Goal: Information Seeking & Learning: Learn about a topic

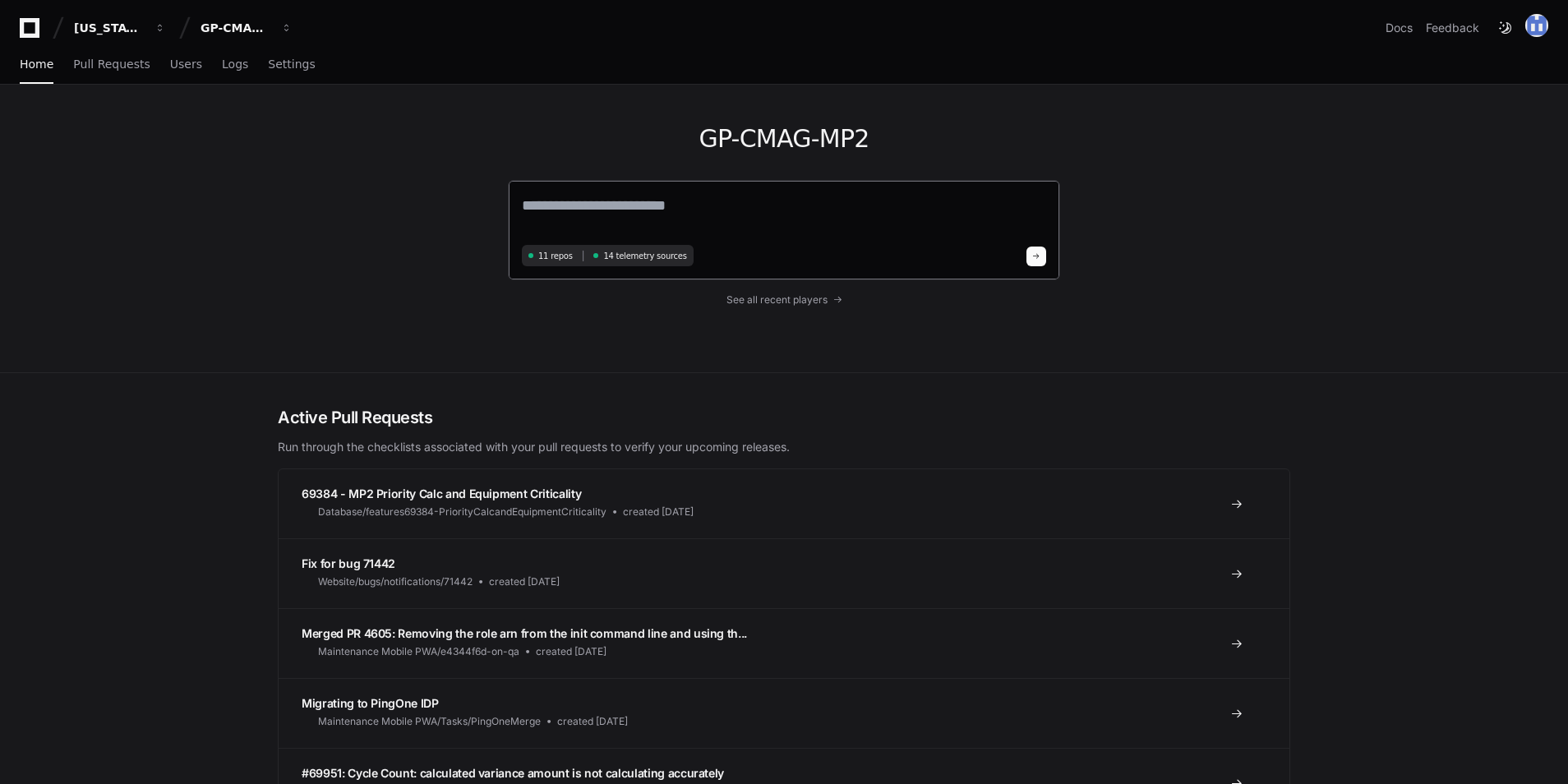
click at [708, 189] on div "11 repos 14 telemetry sources" at bounding box center [783, 229] width 552 height 100
click at [664, 223] on textarea at bounding box center [783, 216] width 524 height 46
paste textarea "**********"
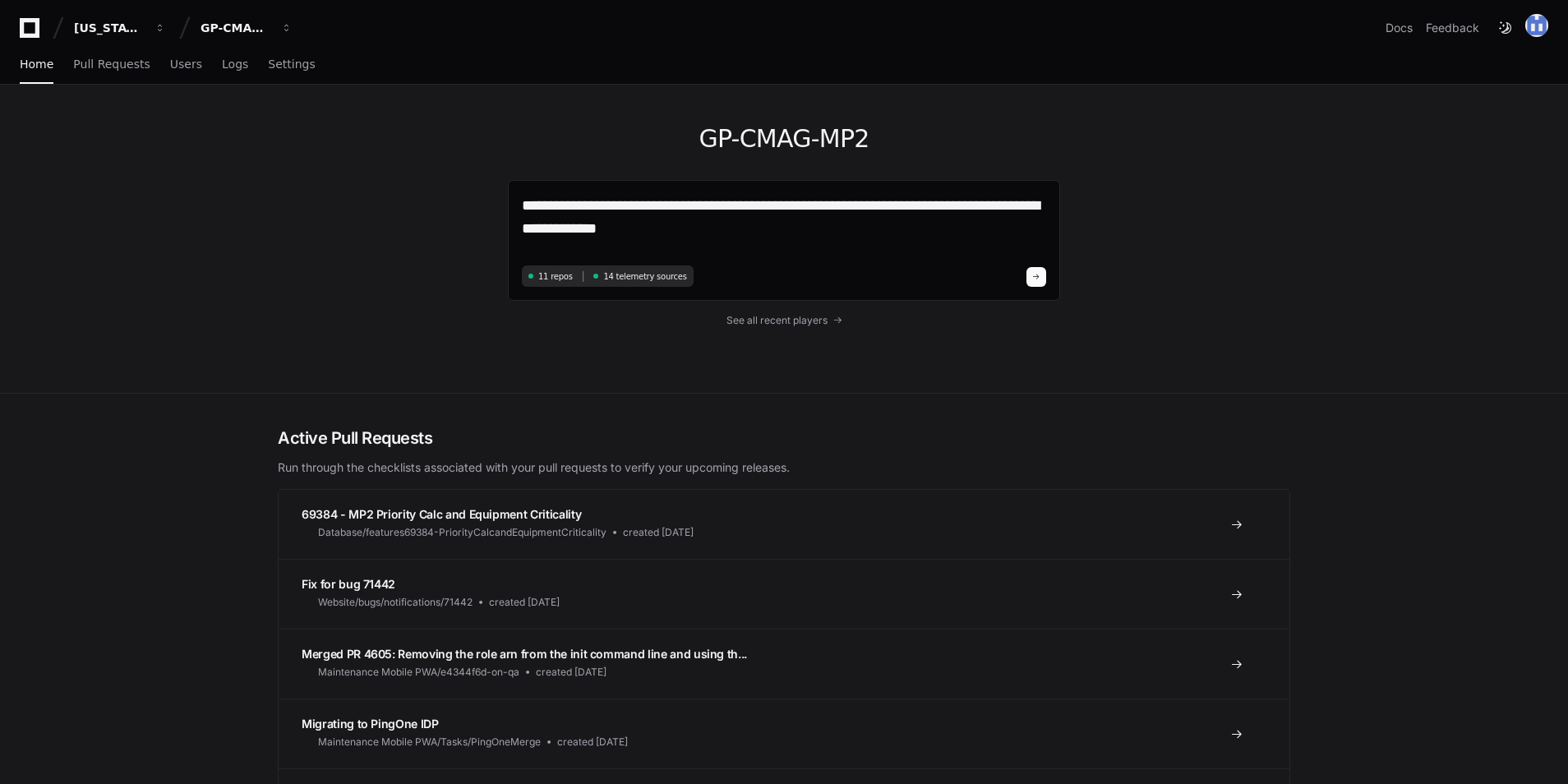
drag, startPoint x: 589, startPoint y: 210, endPoint x: 454, endPoint y: 193, distance: 136.1
click at [454, 193] on div "**********" at bounding box center [784, 238] width 1052 height 309
type textarea "**********"
click at [1037, 278] on span at bounding box center [1036, 276] width 8 height 8
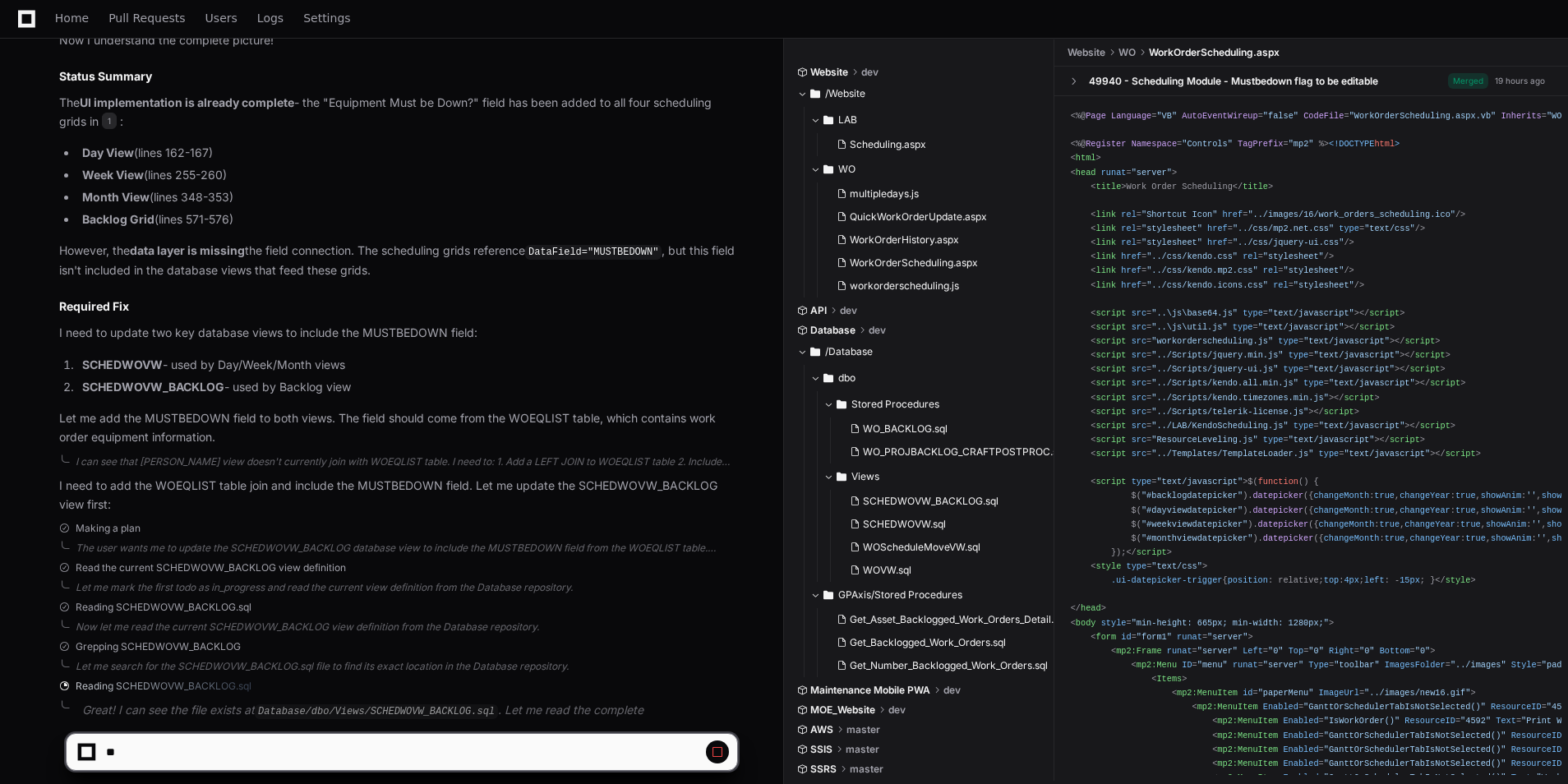
scroll to position [1467, 0]
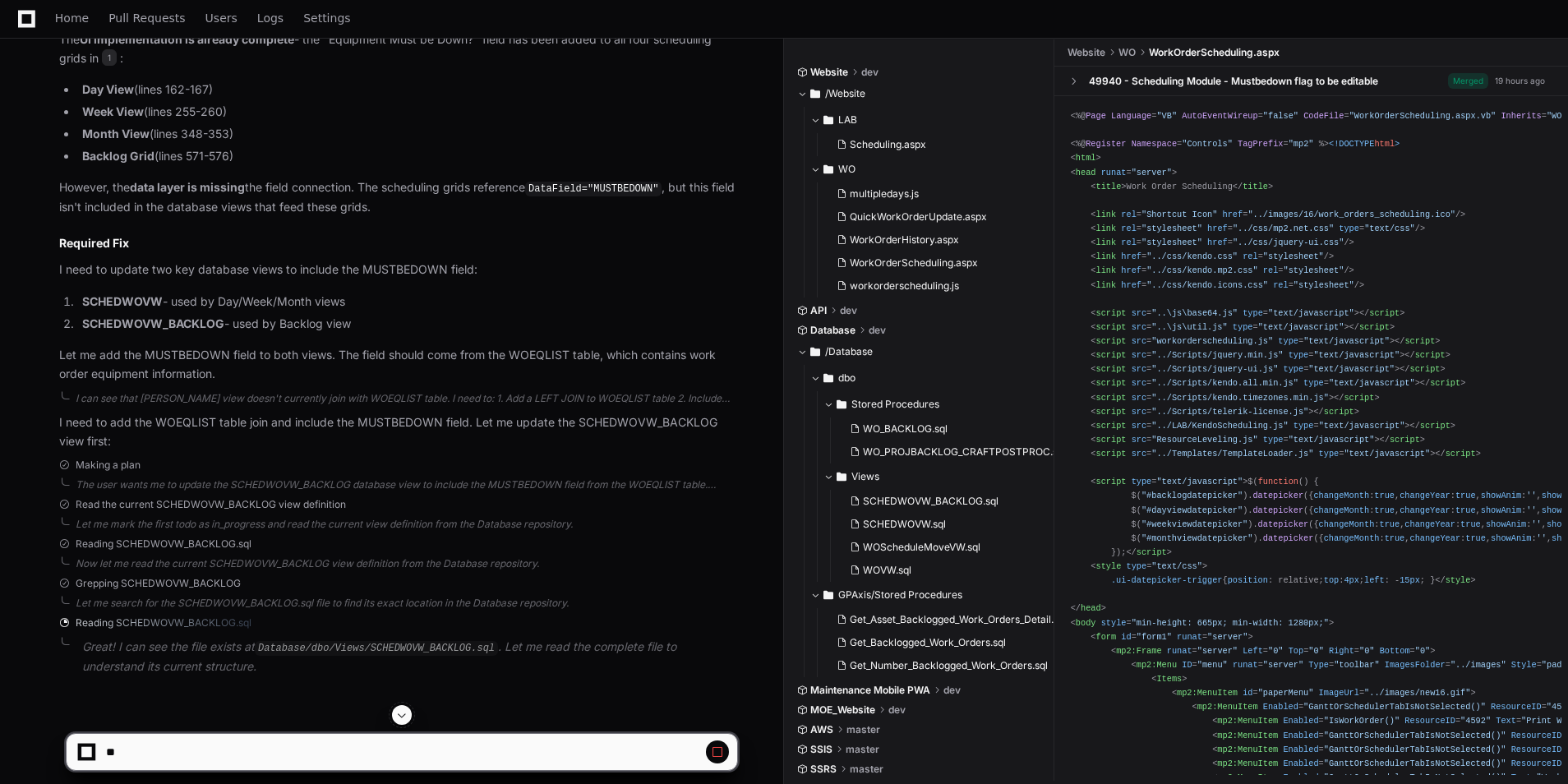
click at [404, 717] on span at bounding box center [402, 714] width 13 height 13
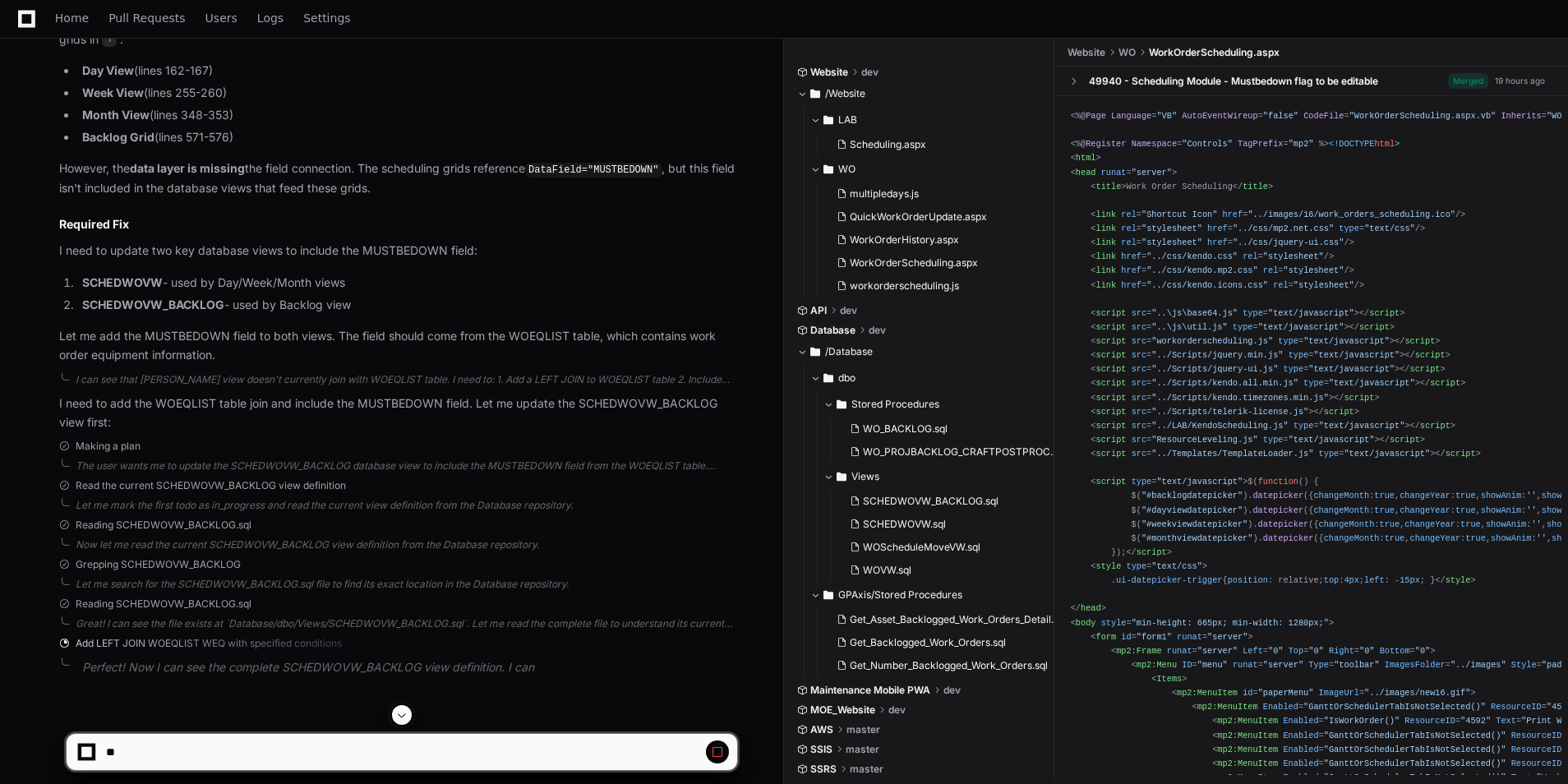
click at [399, 720] on span at bounding box center [402, 714] width 13 height 13
click at [401, 718] on span at bounding box center [402, 714] width 13 height 13
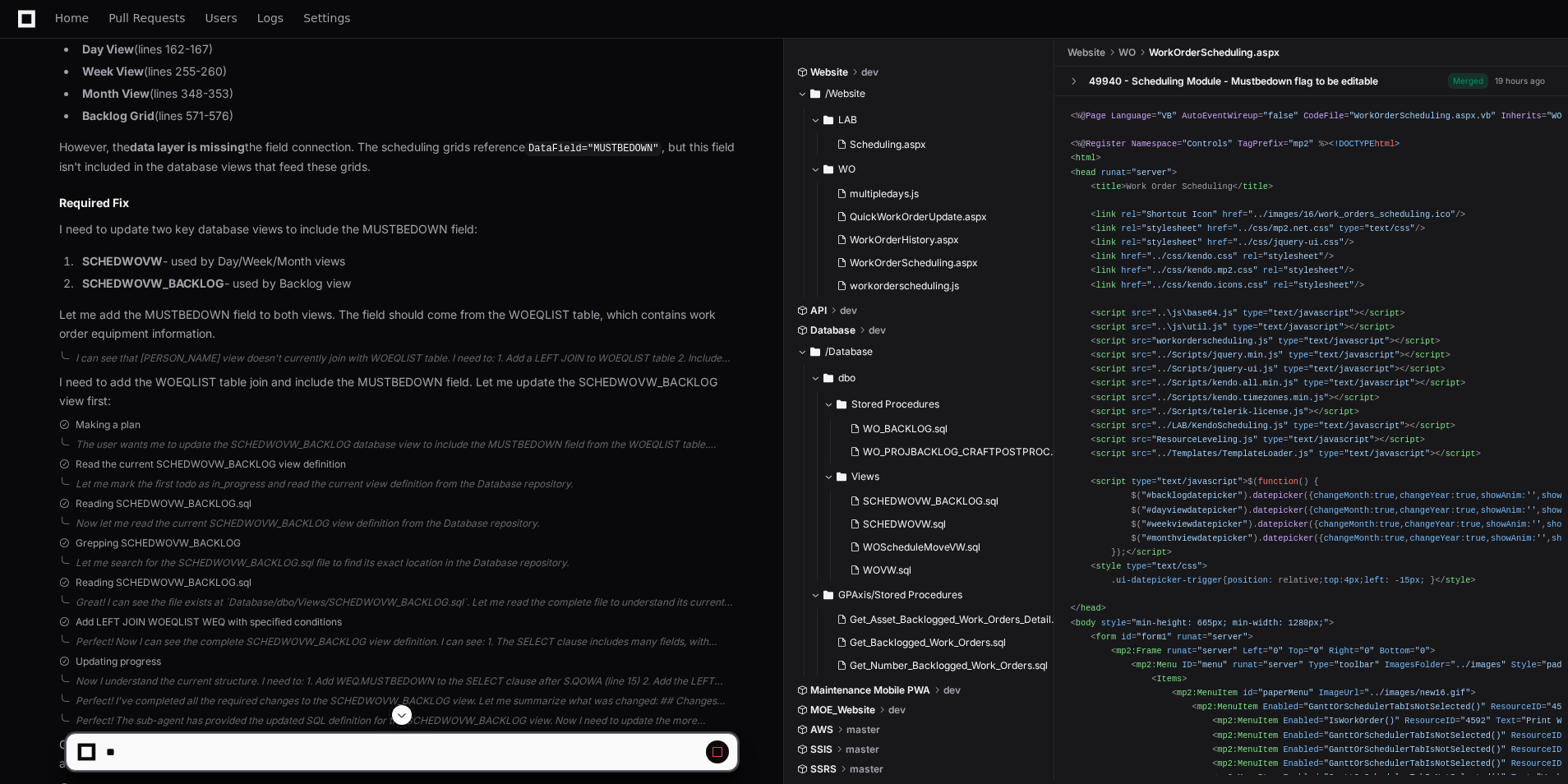
click at [408, 714] on span at bounding box center [402, 714] width 13 height 13
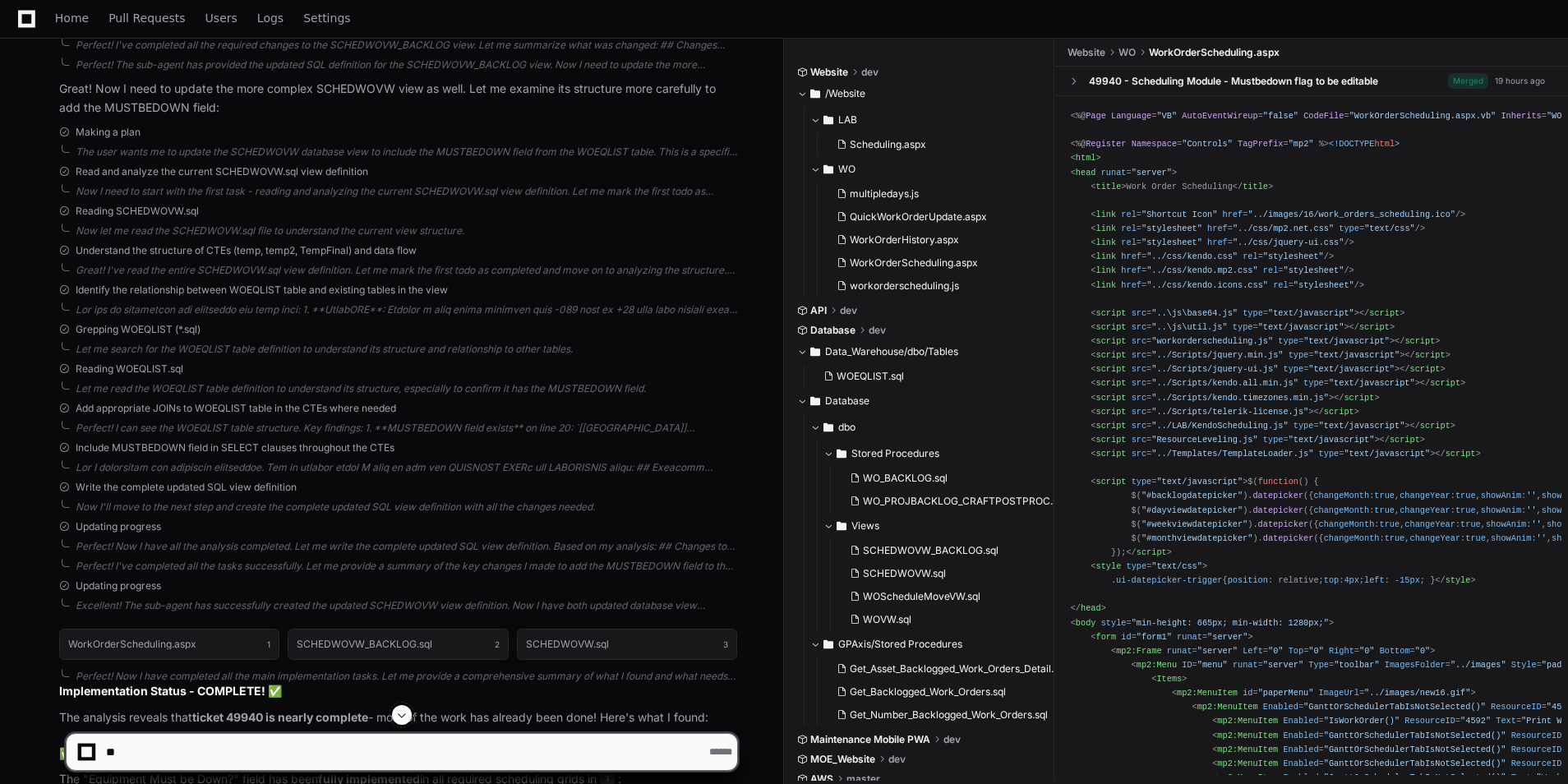
click at [408, 714] on span at bounding box center [402, 714] width 13 height 13
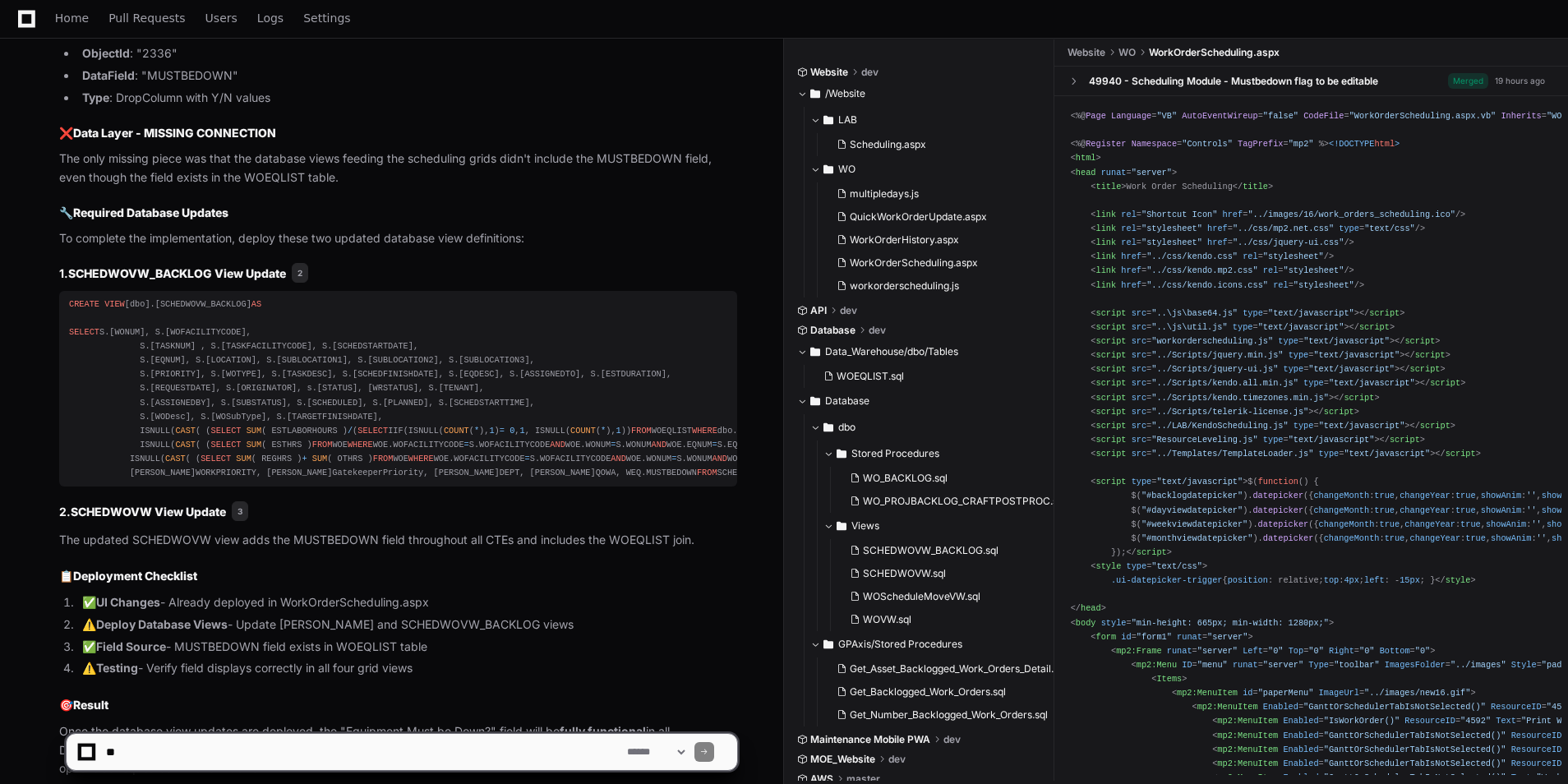
scroll to position [3306, 0]
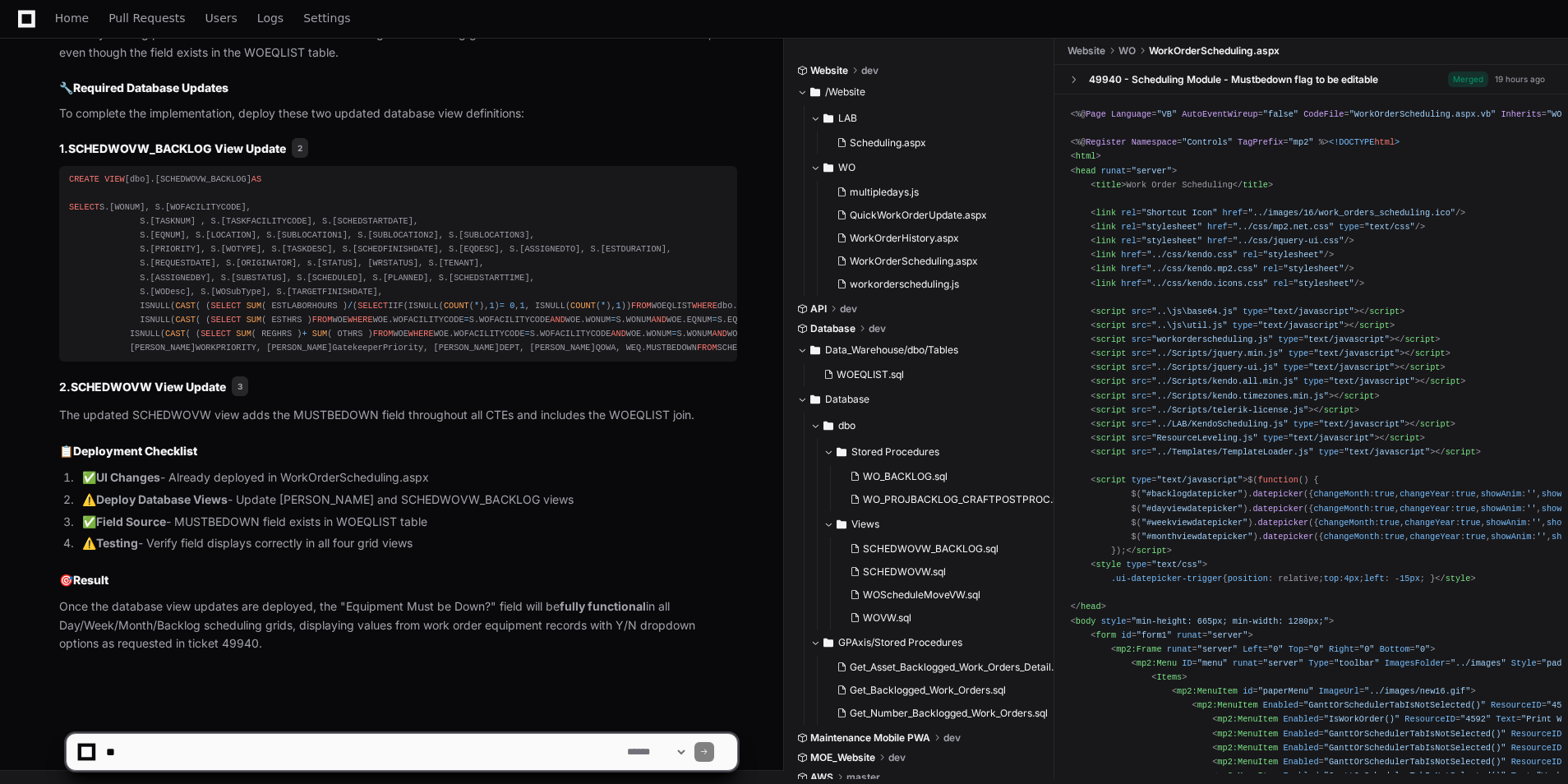
click at [207, 769] on textarea at bounding box center [363, 752] width 522 height 37
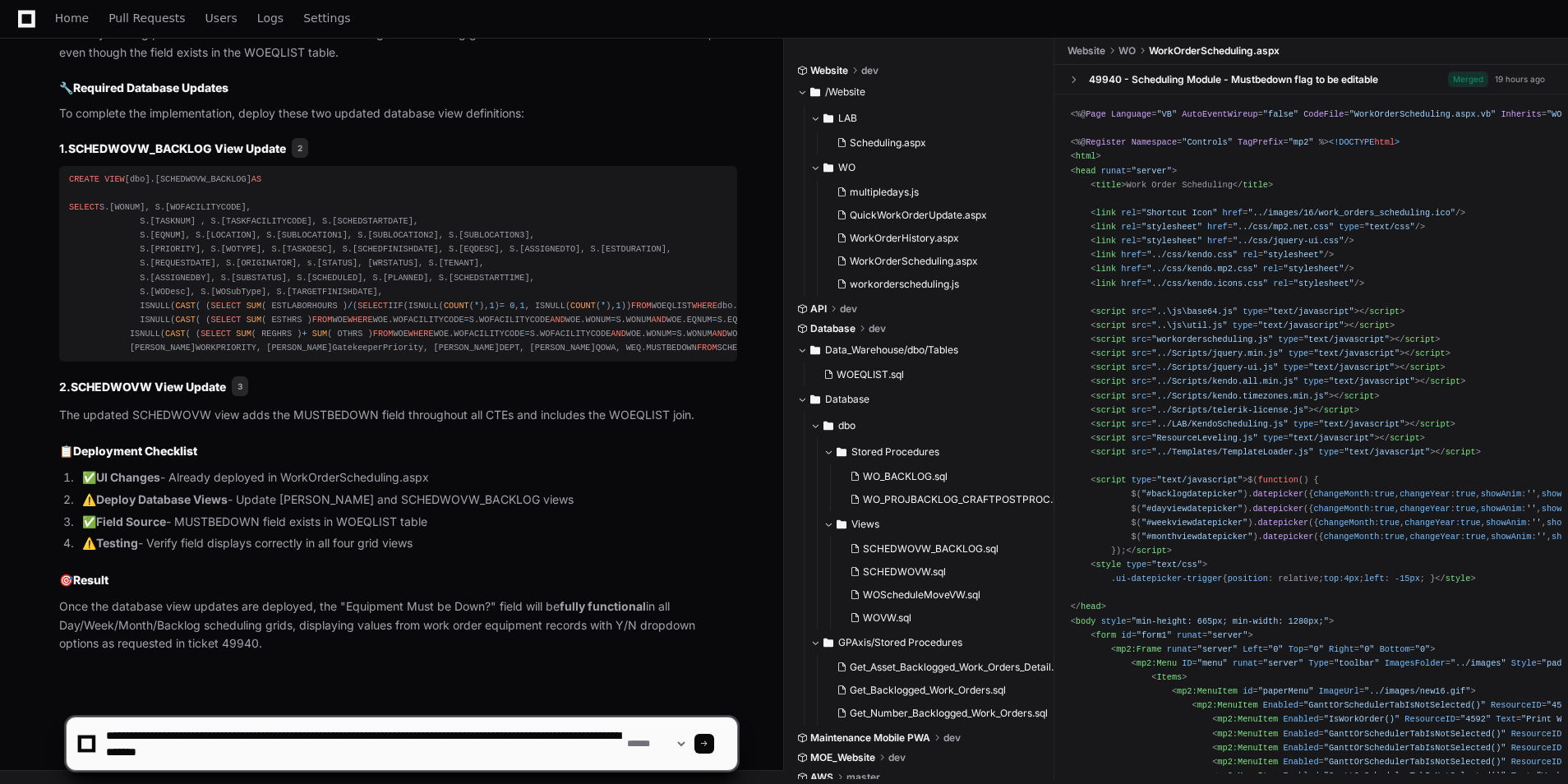
type textarea "**********"
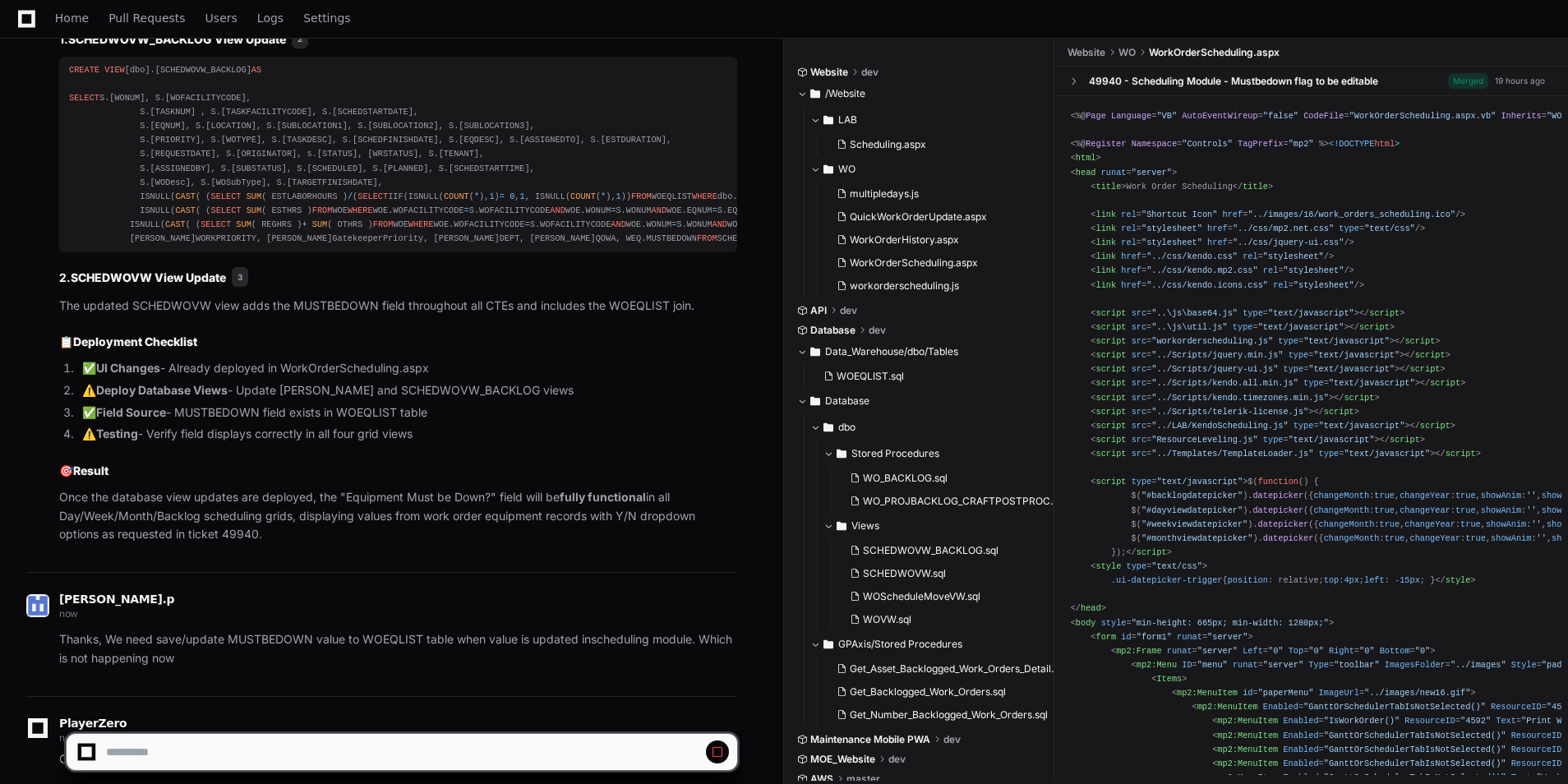
scroll to position [3527, 0]
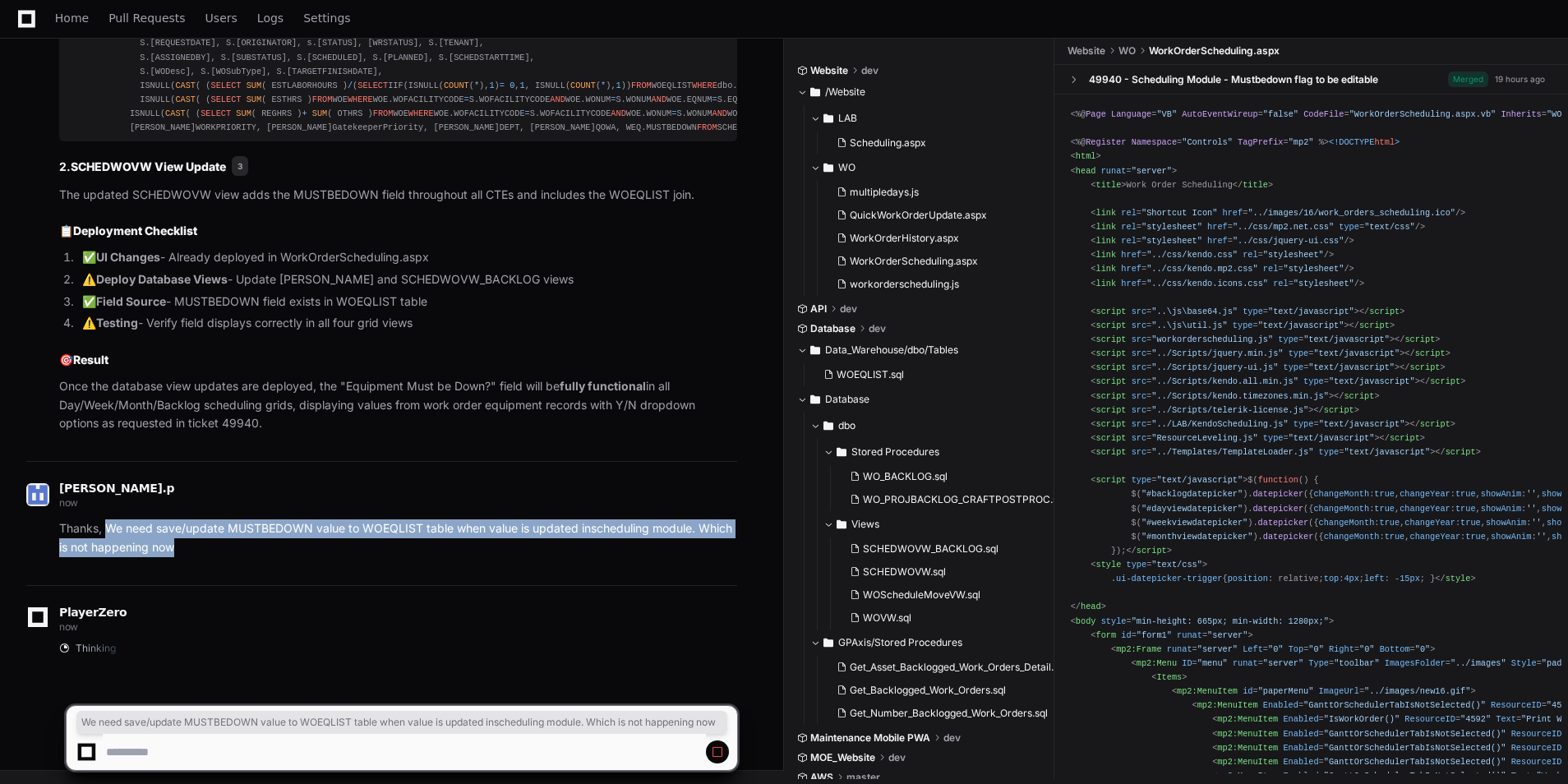
drag, startPoint x: 114, startPoint y: 534, endPoint x: 180, endPoint y: 551, distance: 68.2
click at [180, 551] on p "Thanks, We need save/update MUSTBEDOWN value to WOEQLIST table when value is up…" at bounding box center [398, 538] width 678 height 37
copy p "We need save/update MUSTBEDOWN value to WOEQLIST table when value is updated in…"
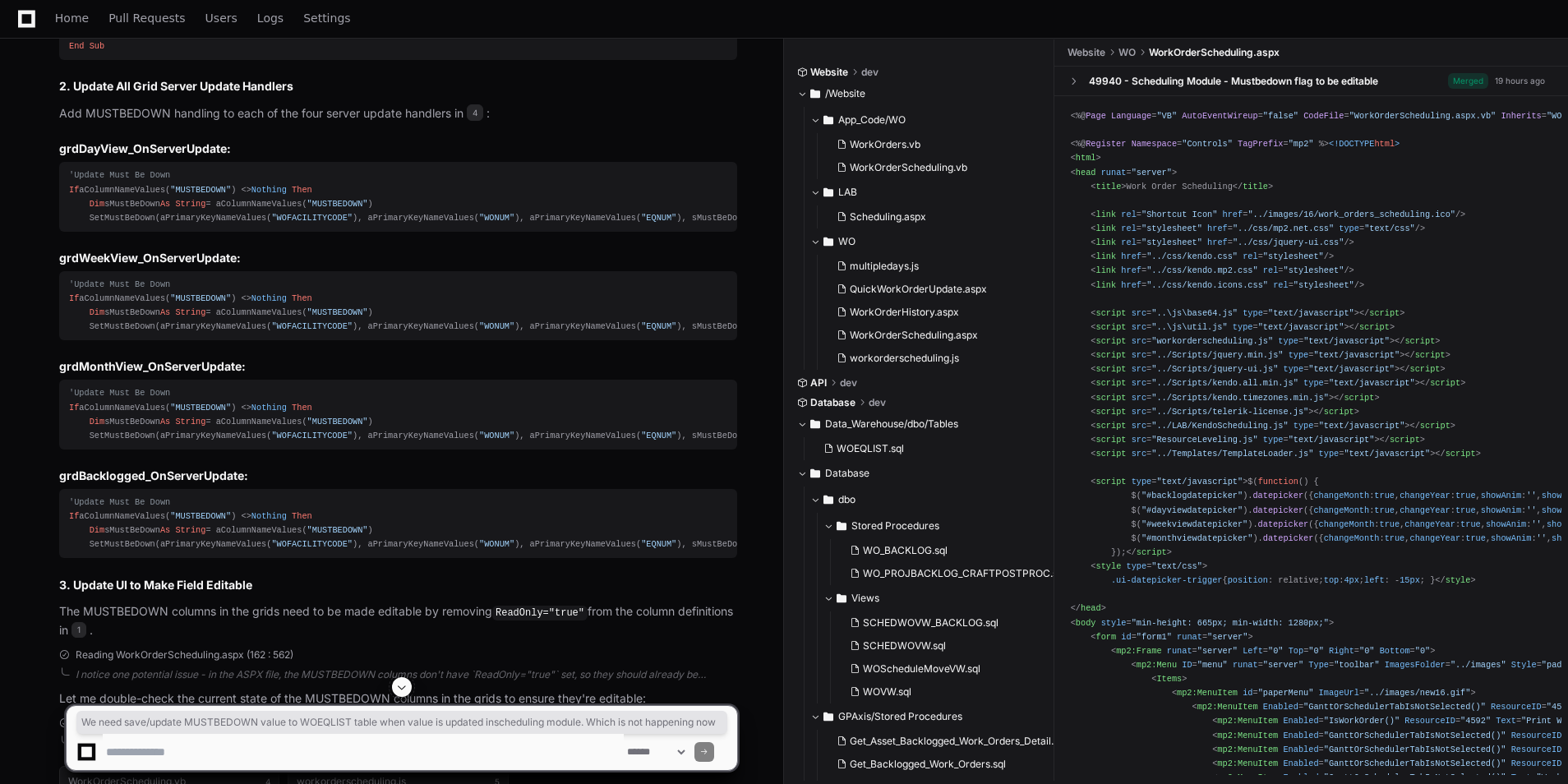
scroll to position [4842, 0]
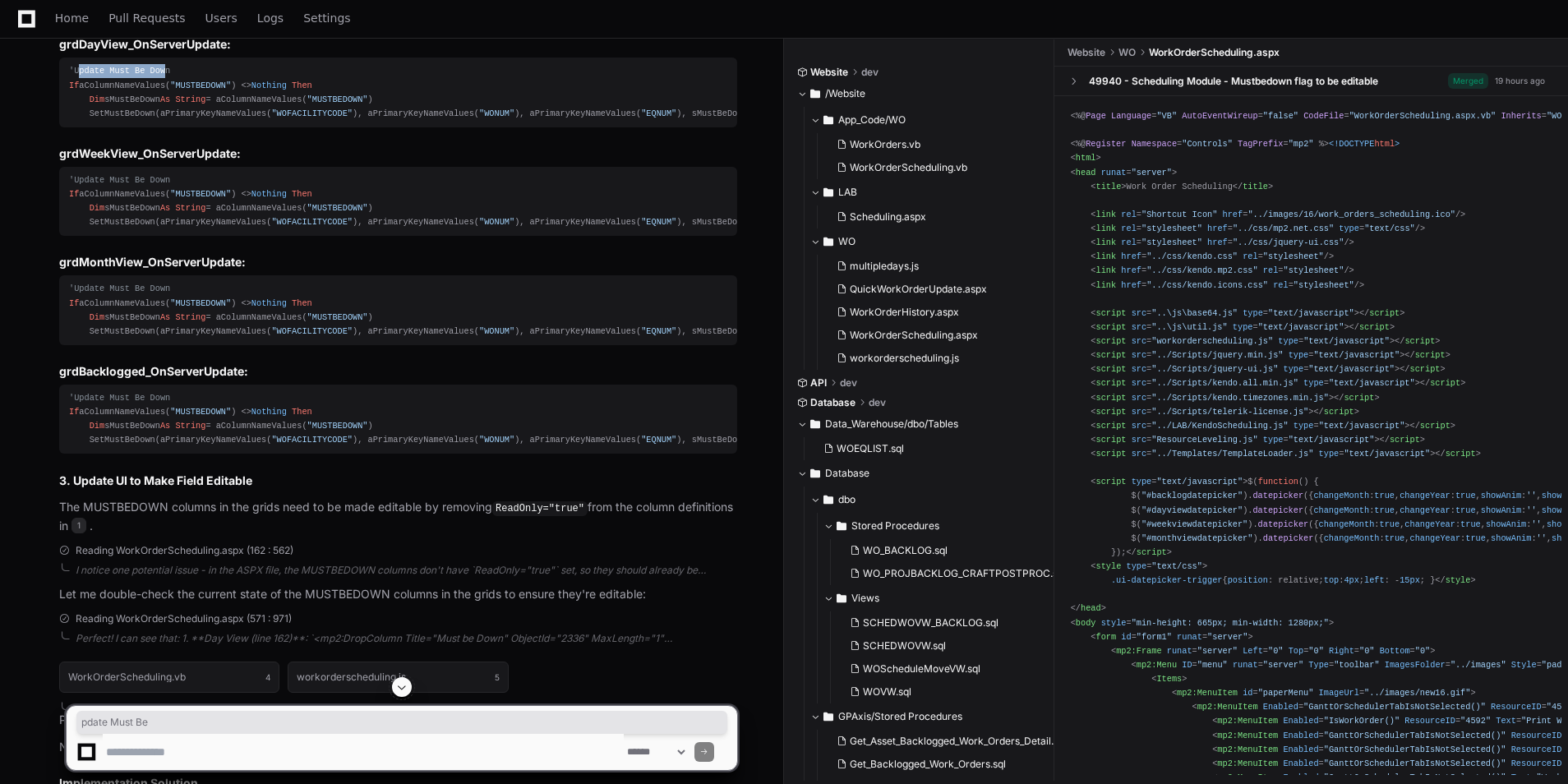
drag, startPoint x: 88, startPoint y: 403, endPoint x: 156, endPoint y: 411, distance: 68.5
click at [156, 121] on div "'Update Must Be Down If aColumnNameValues( "MUSTBEDOWN" ) <> Nothing Then Dim s…" at bounding box center [397, 92] width 658 height 56
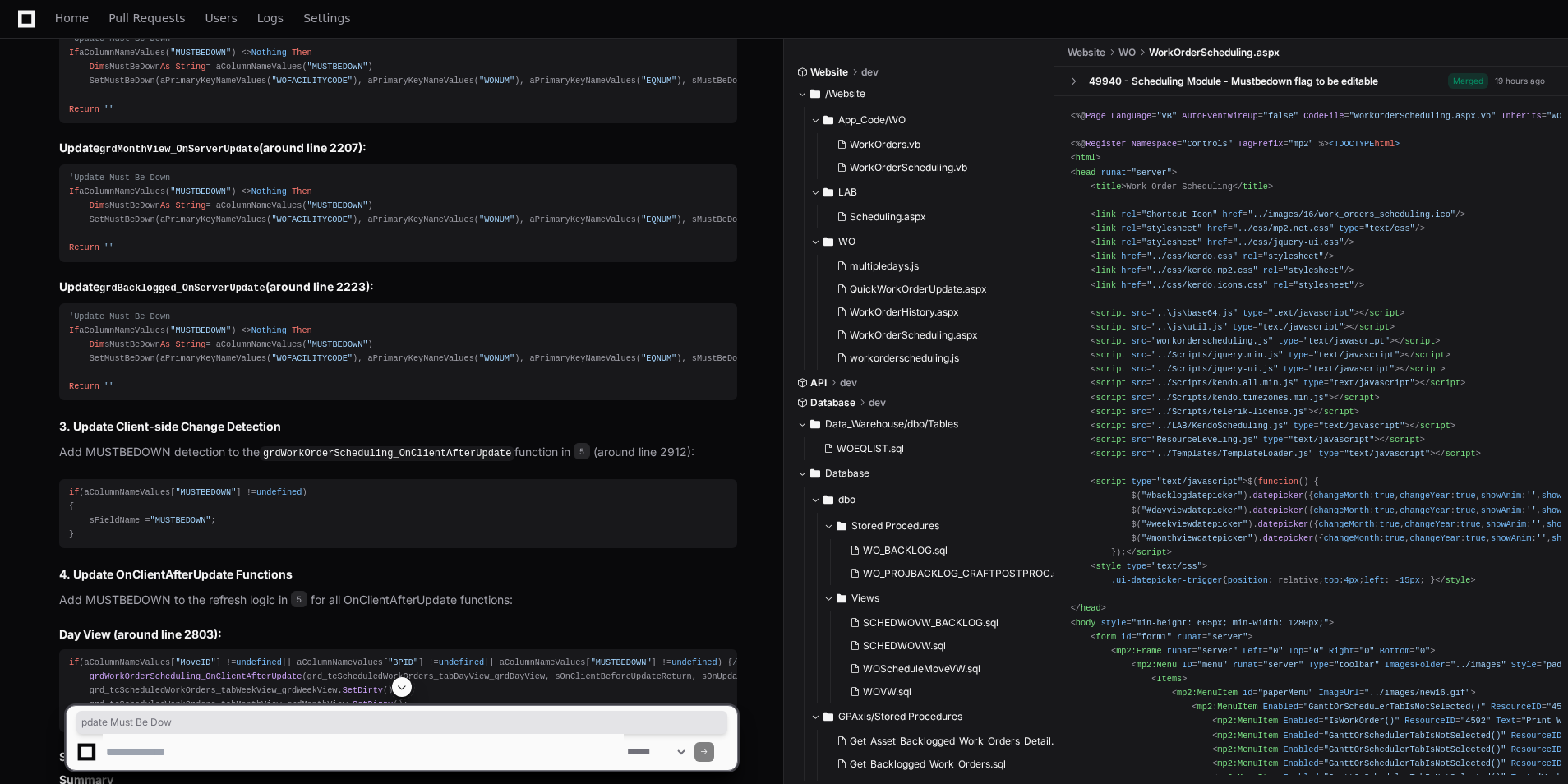
scroll to position [6568, 0]
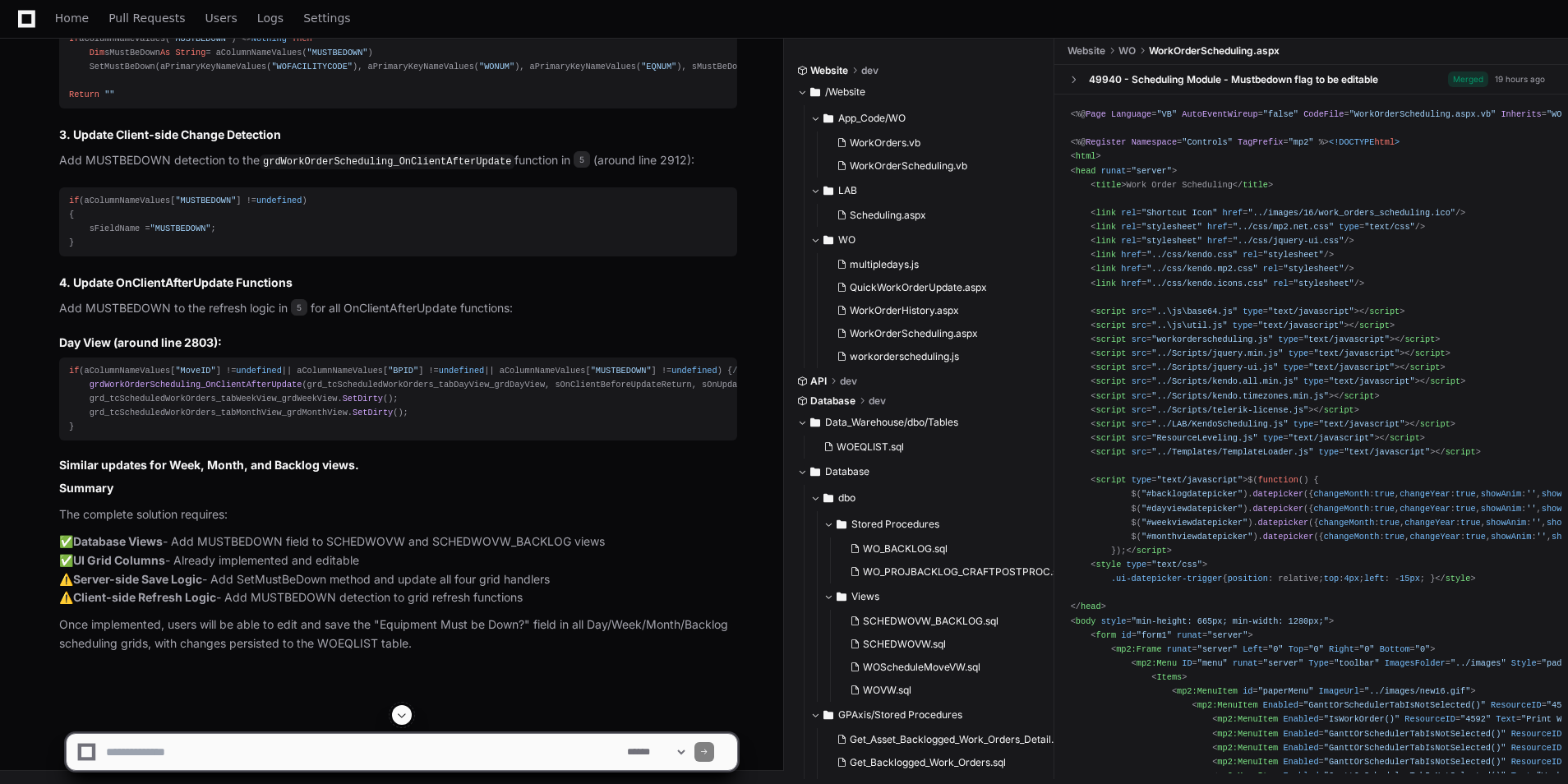
scroll to position [7128, 0]
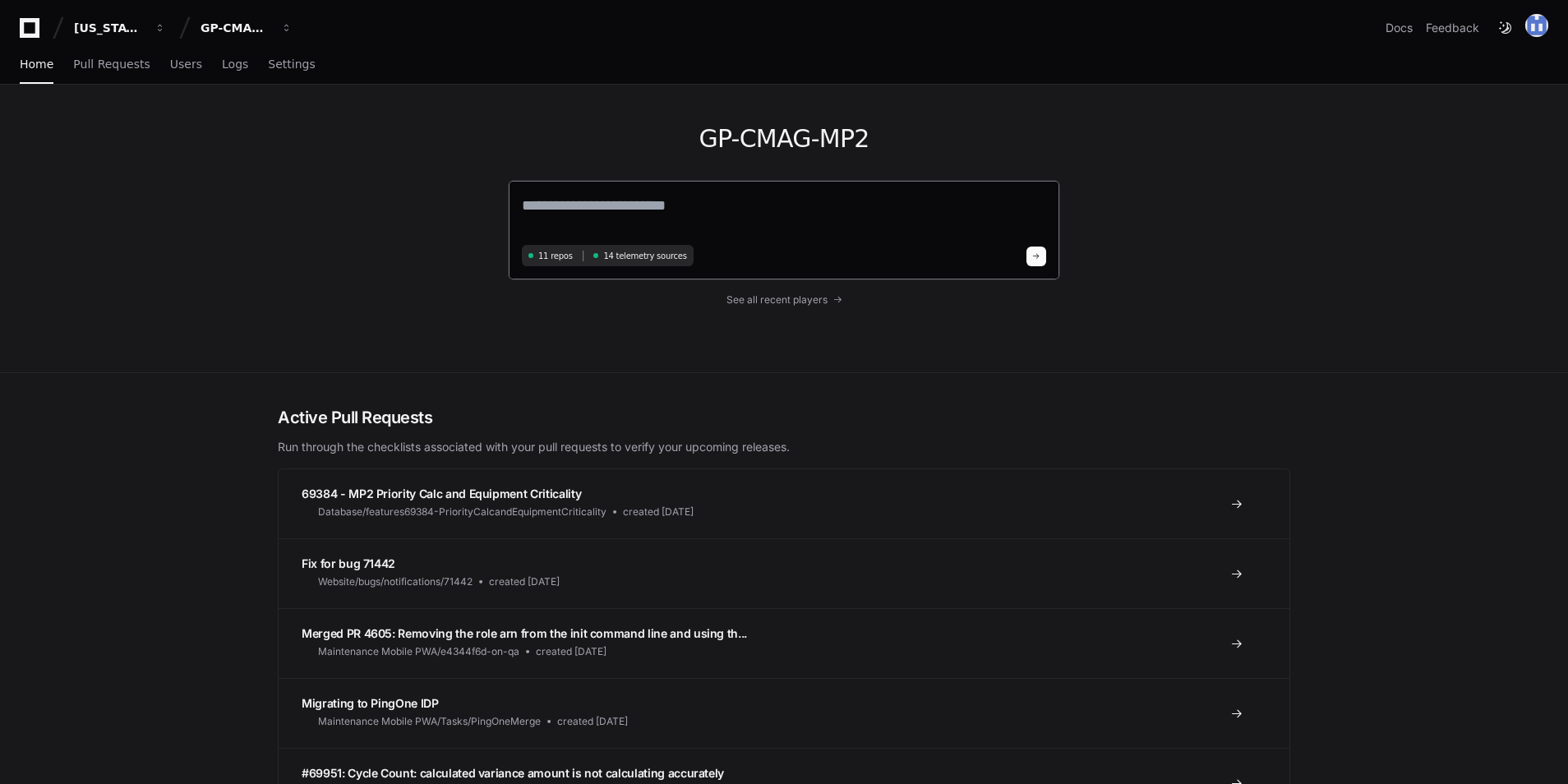
click at [631, 221] on textarea at bounding box center [783, 216] width 524 height 46
paste textarea "**********"
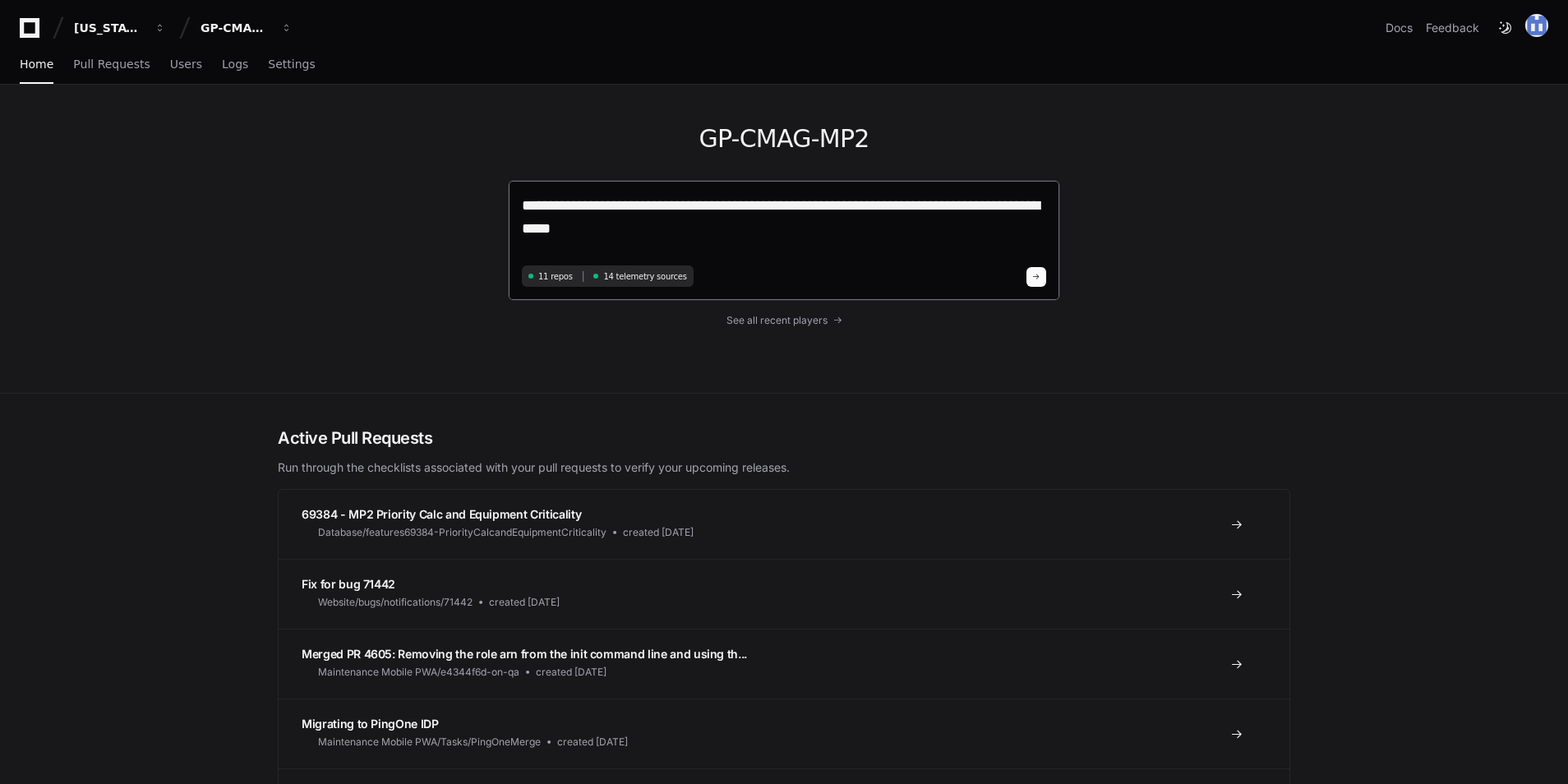
type textarea "**********"
click at [1038, 283] on button at bounding box center [1036, 276] width 20 height 20
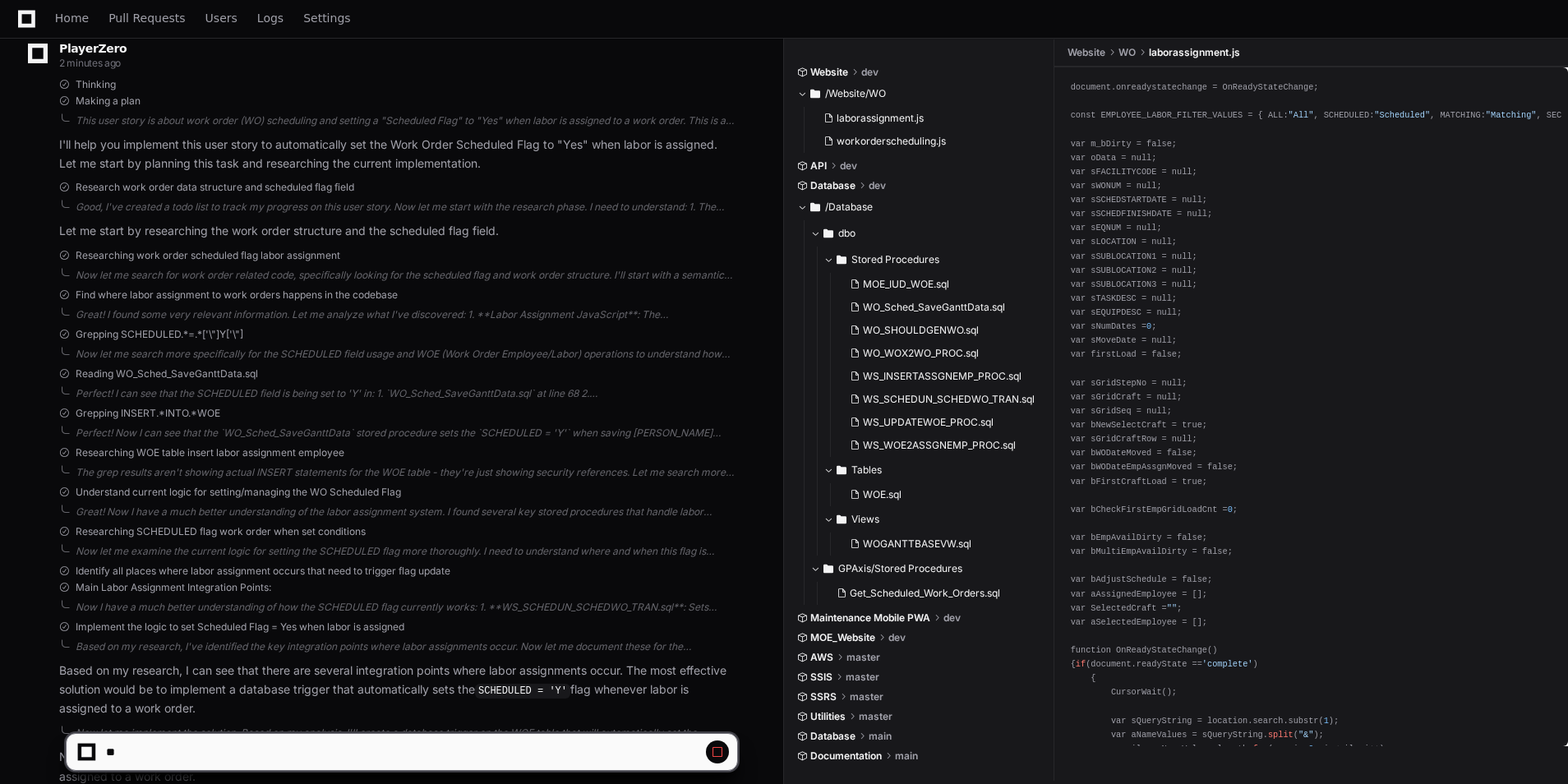
scroll to position [399, 0]
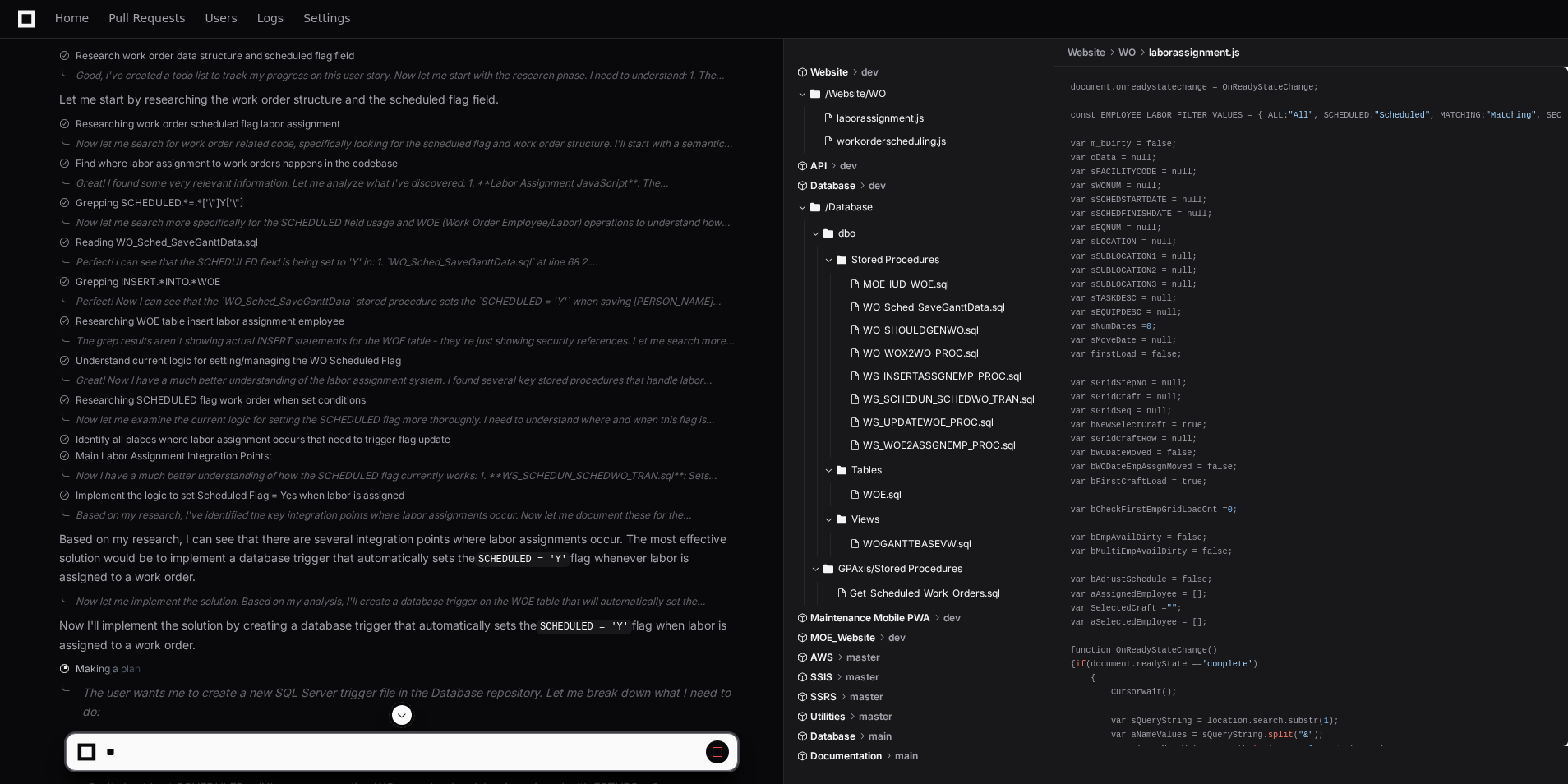
click at [402, 715] on span at bounding box center [402, 714] width 13 height 13
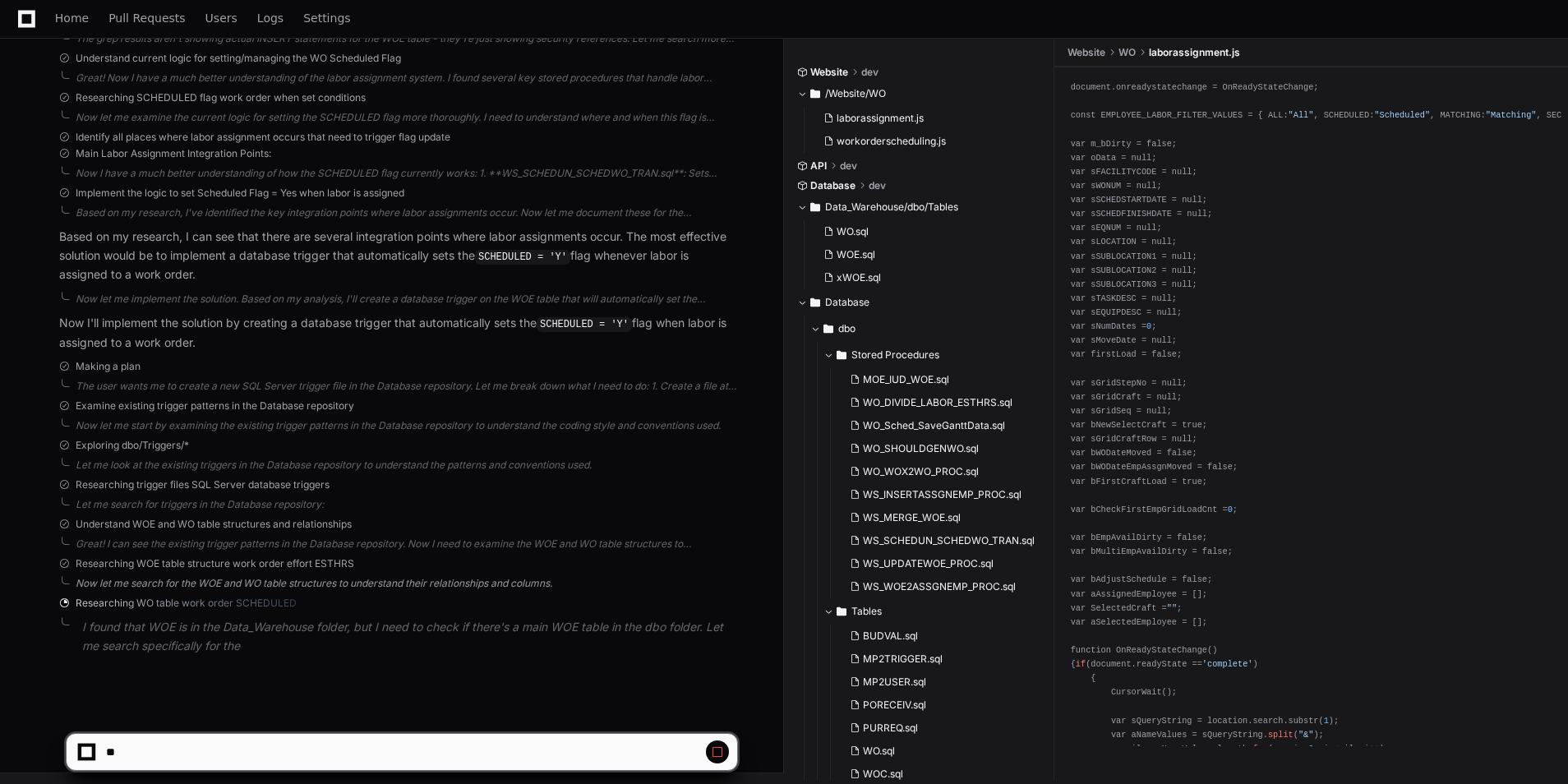
scroll to position [702, 0]
click at [396, 718] on button at bounding box center [402, 714] width 20 height 20
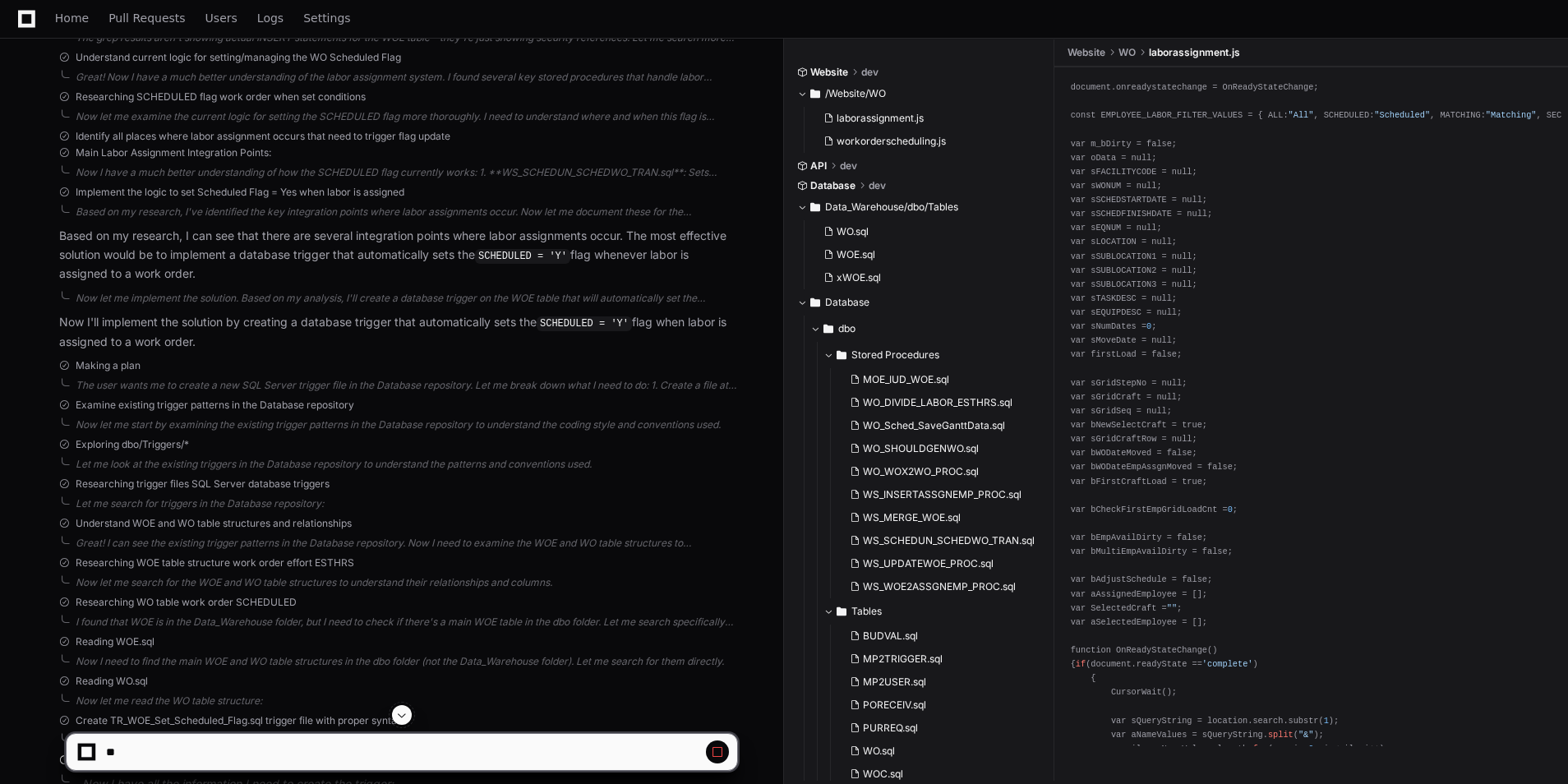
click at [402, 718] on span at bounding box center [402, 714] width 13 height 13
click at [413, 715] on div at bounding box center [402, 714] width 673 height 20
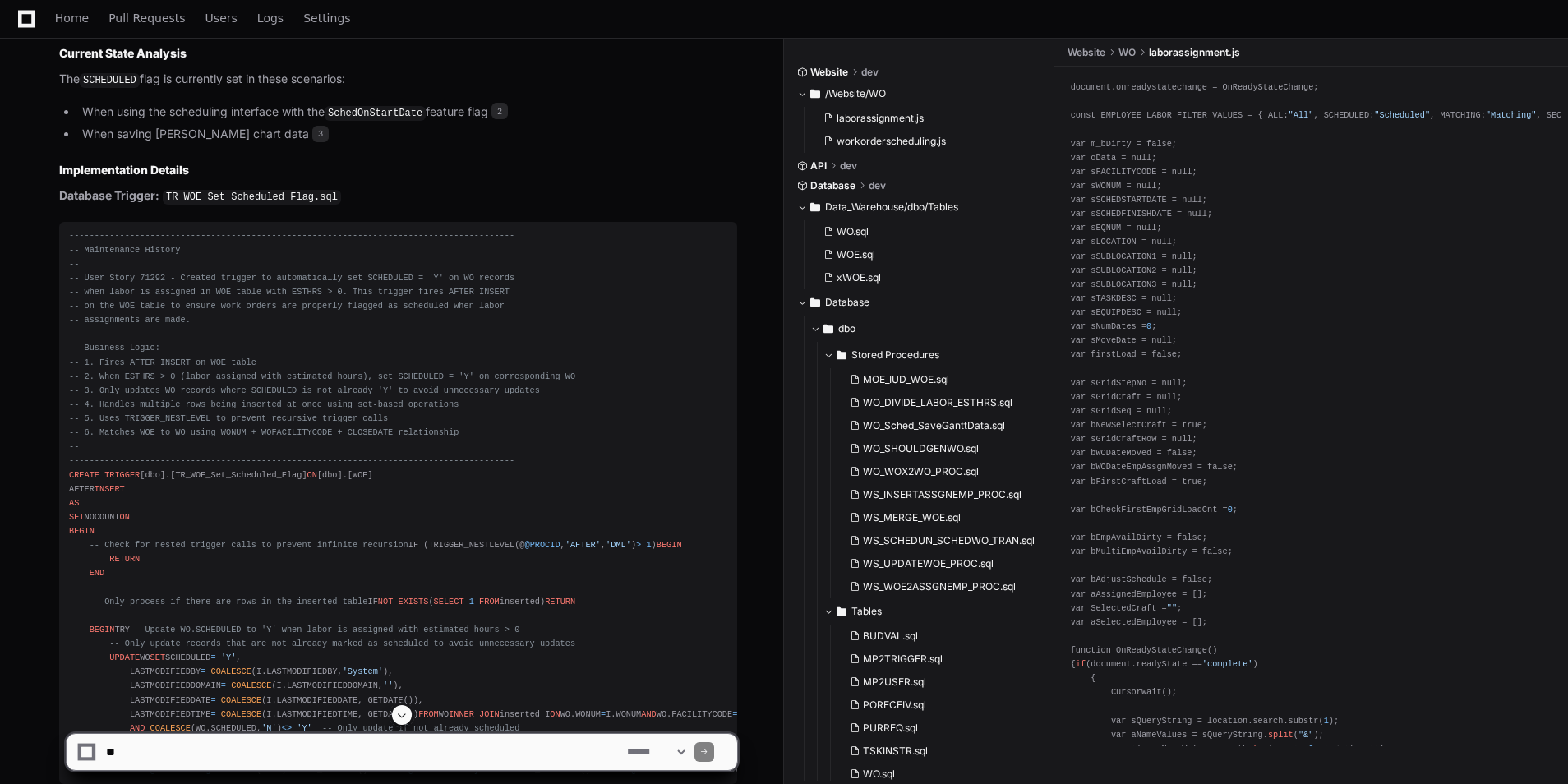
scroll to position [2401, 0]
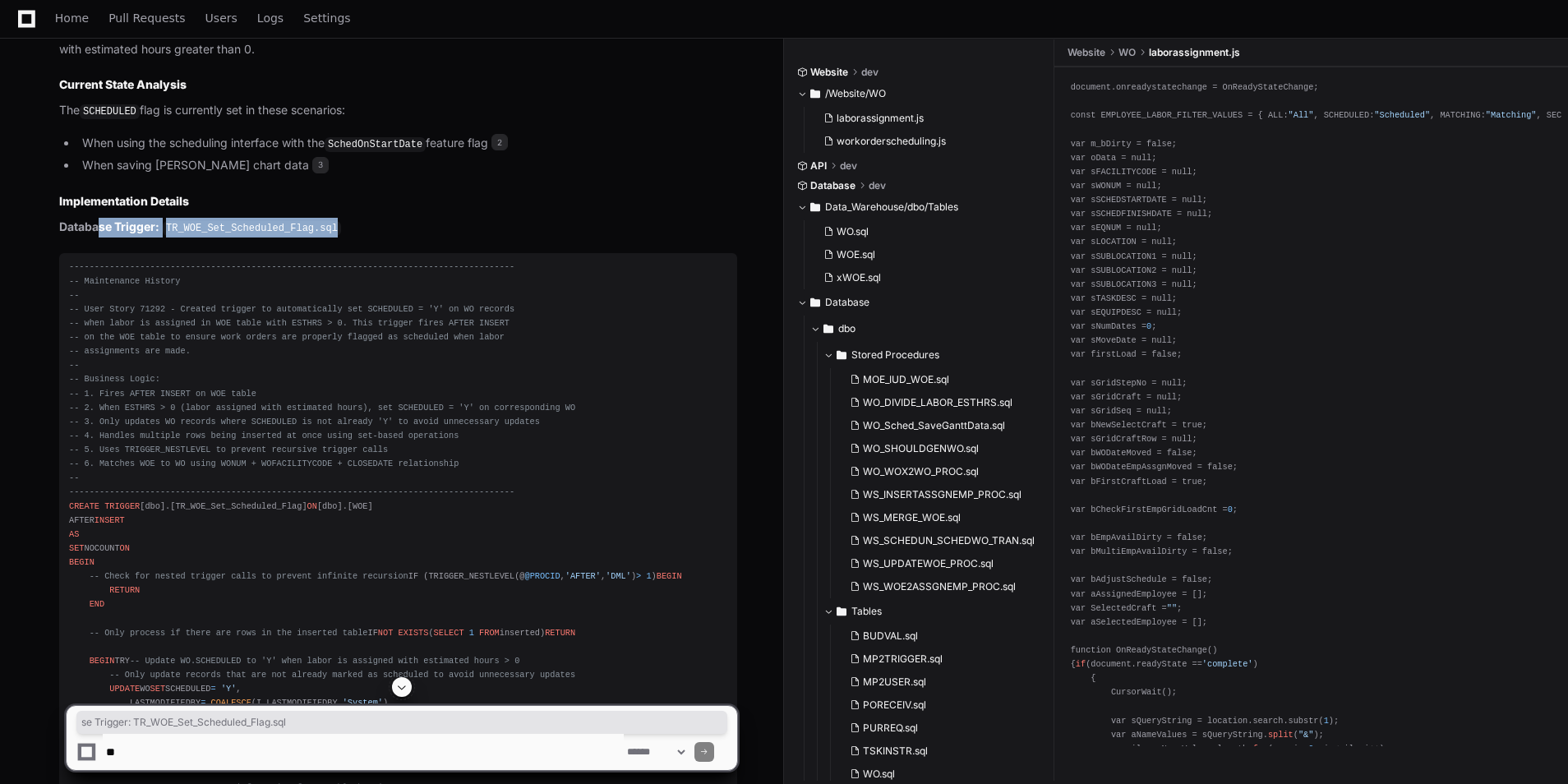
drag, startPoint x: 101, startPoint y: 221, endPoint x: 357, endPoint y: 232, distance: 256.2
click at [357, 229] on p "Database Trigger: TR_WOE_Set_Scheduled_Flag.sql" at bounding box center [398, 228] width 678 height 20
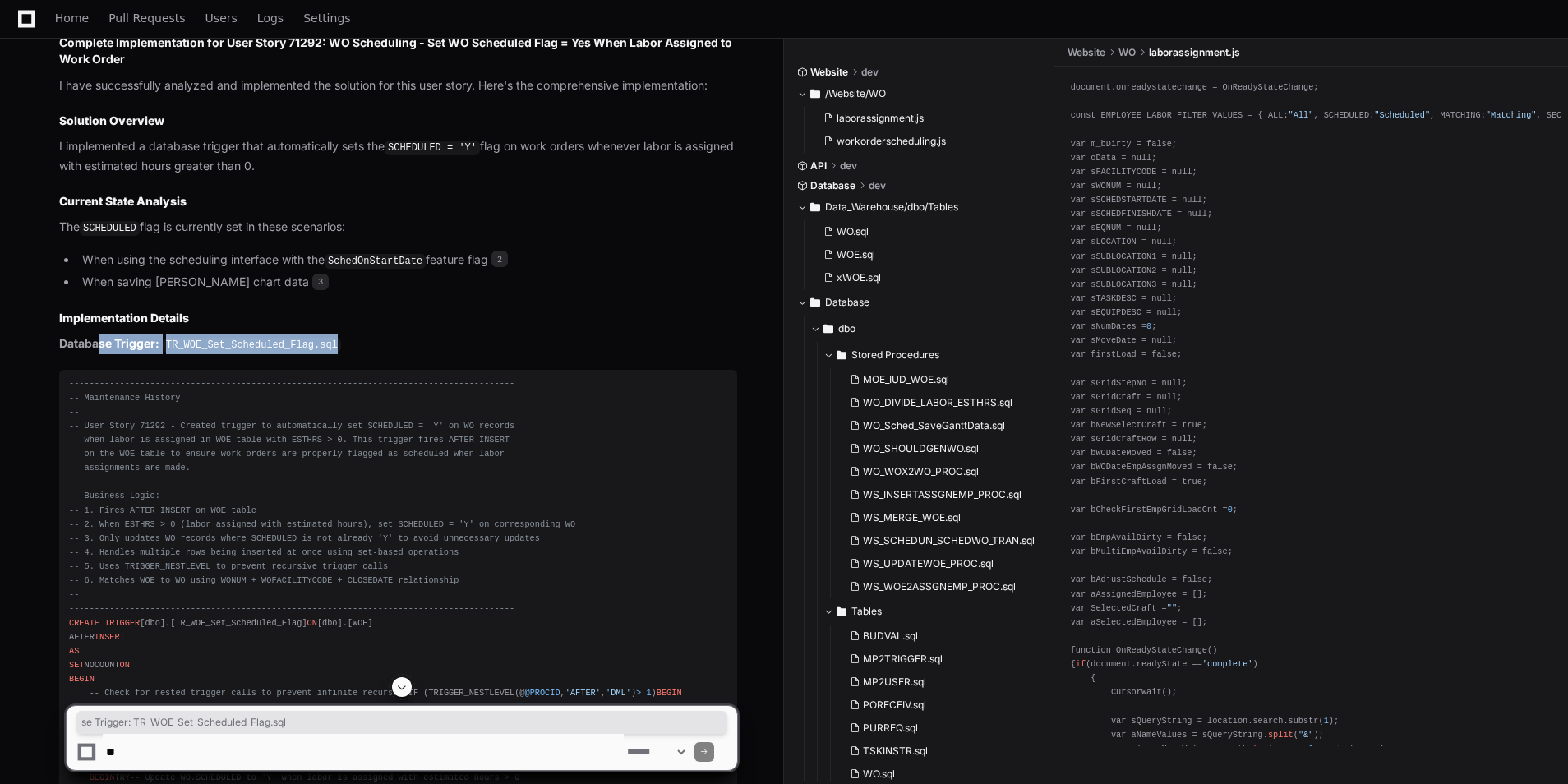
scroll to position [2236, 0]
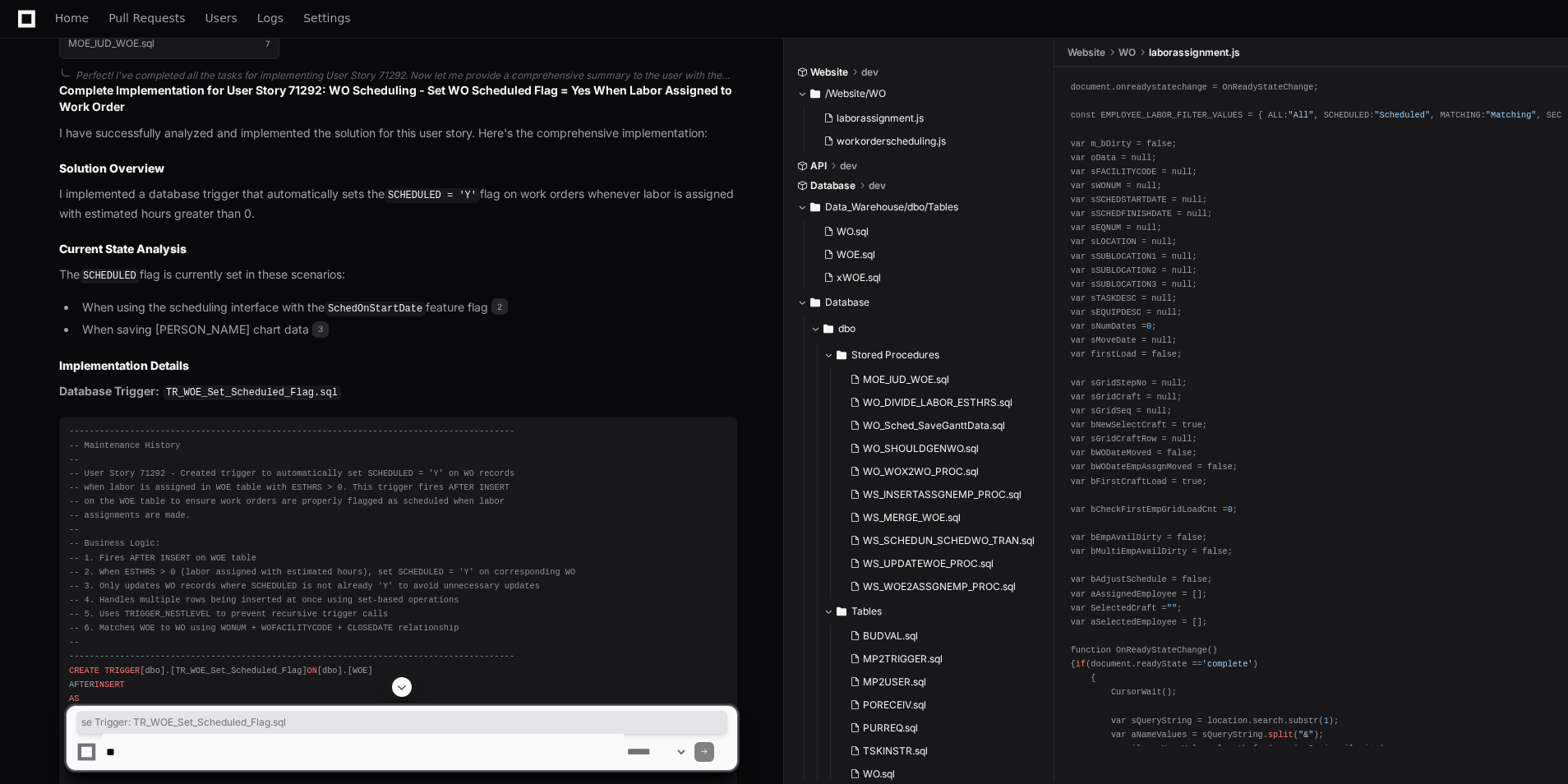
drag, startPoint x: 331, startPoint y: 298, endPoint x: 415, endPoint y: 302, distance: 84.1
click at [415, 302] on li "When using the scheduling interface with the SchedOnStartDate feature flag 2" at bounding box center [407, 308] width 660 height 20
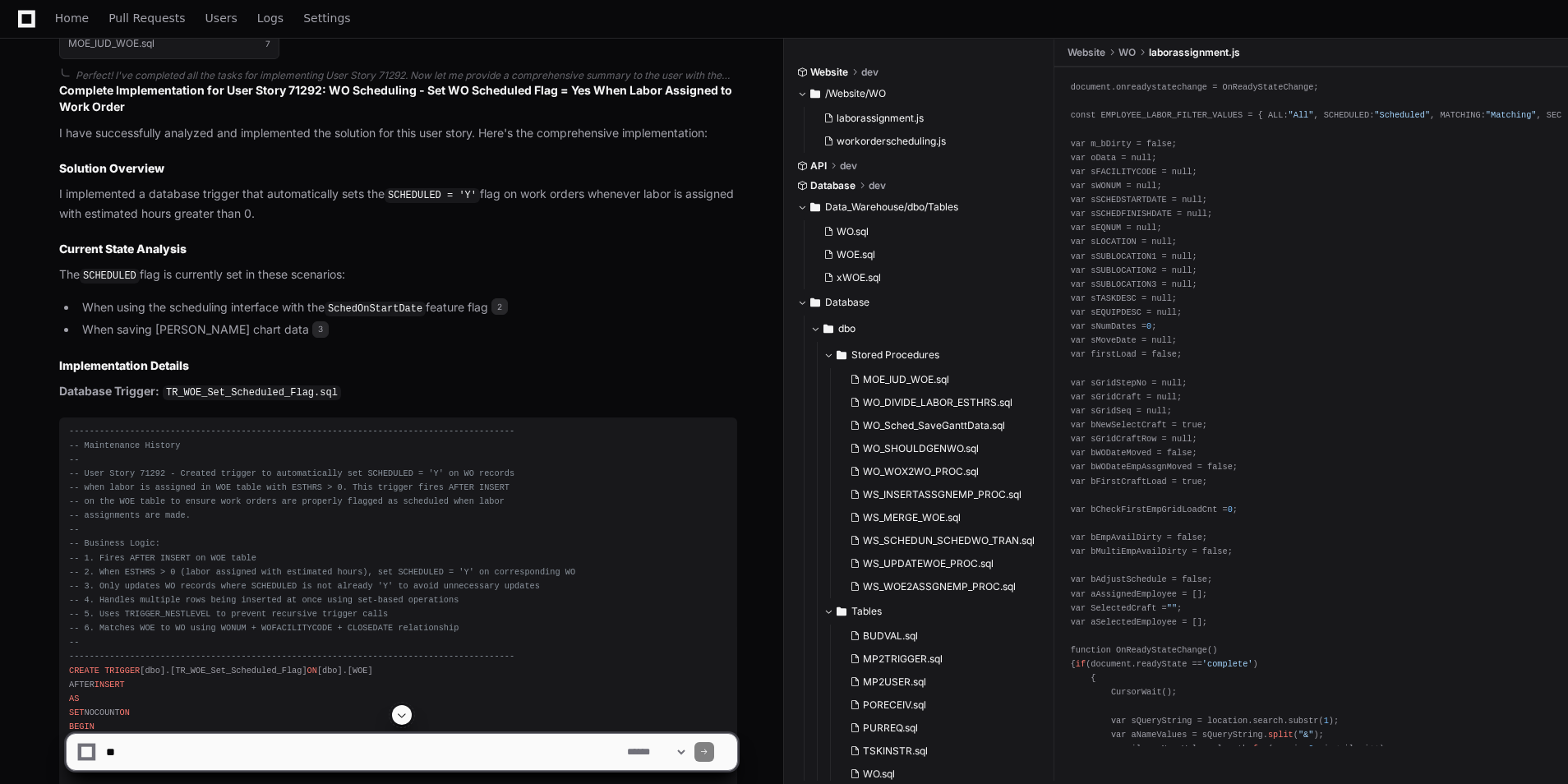
drag, startPoint x: 415, startPoint y: 302, endPoint x: 378, endPoint y: 395, distance: 100.1
click at [378, 395] on p "Database Trigger: TR_WOE_Set_Scheduled_Flag.sql" at bounding box center [398, 392] width 678 height 20
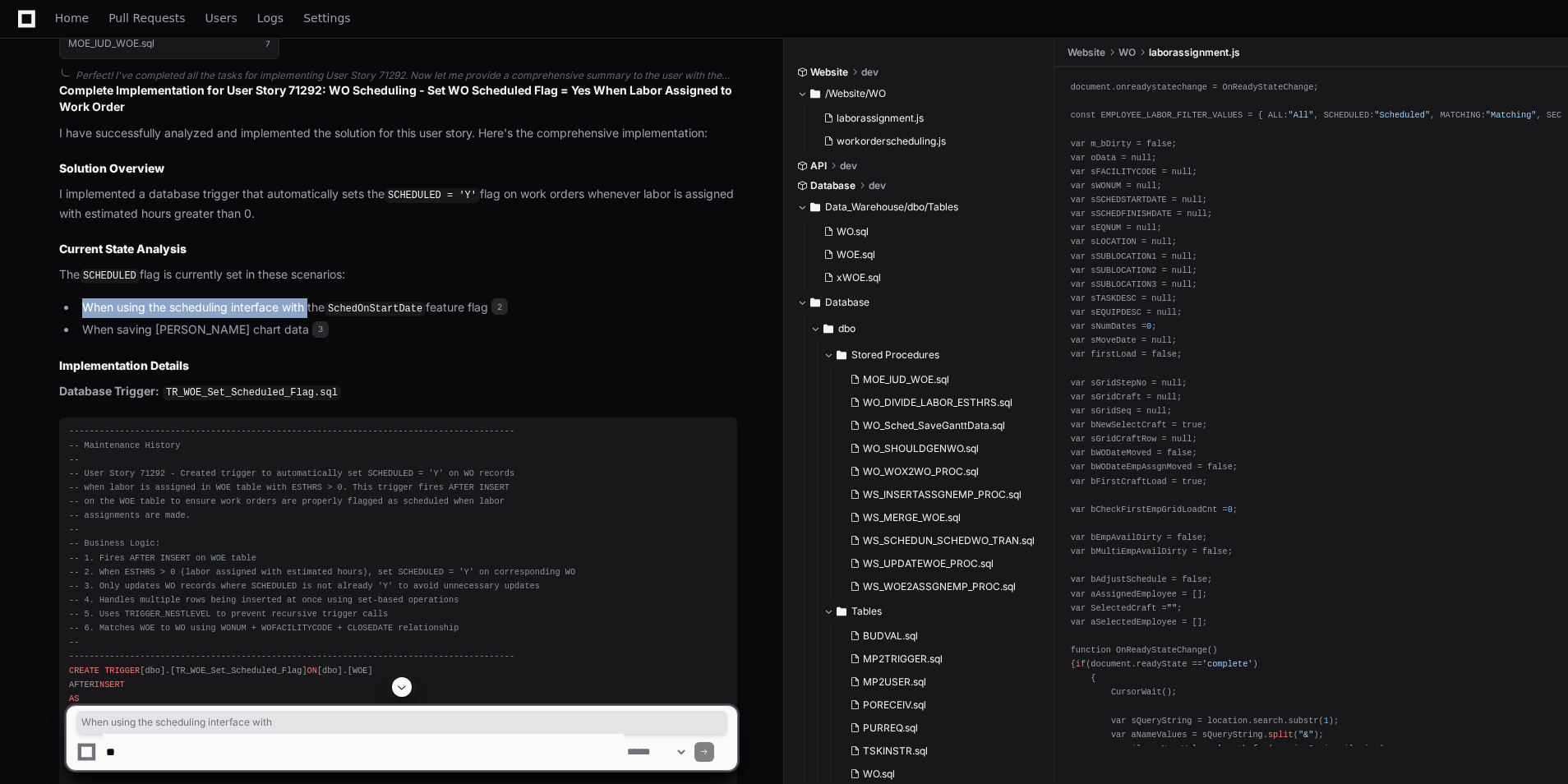
drag, startPoint x: 70, startPoint y: 296, endPoint x: 310, endPoint y: 298, distance: 240.0
click at [310, 298] on ul "When using the scheduling interface with the SchedOnStartDate feature flag 2 Wh…" at bounding box center [398, 318] width 678 height 41
drag, startPoint x: 310, startPoint y: 298, endPoint x: 406, endPoint y: 341, distance: 105.2
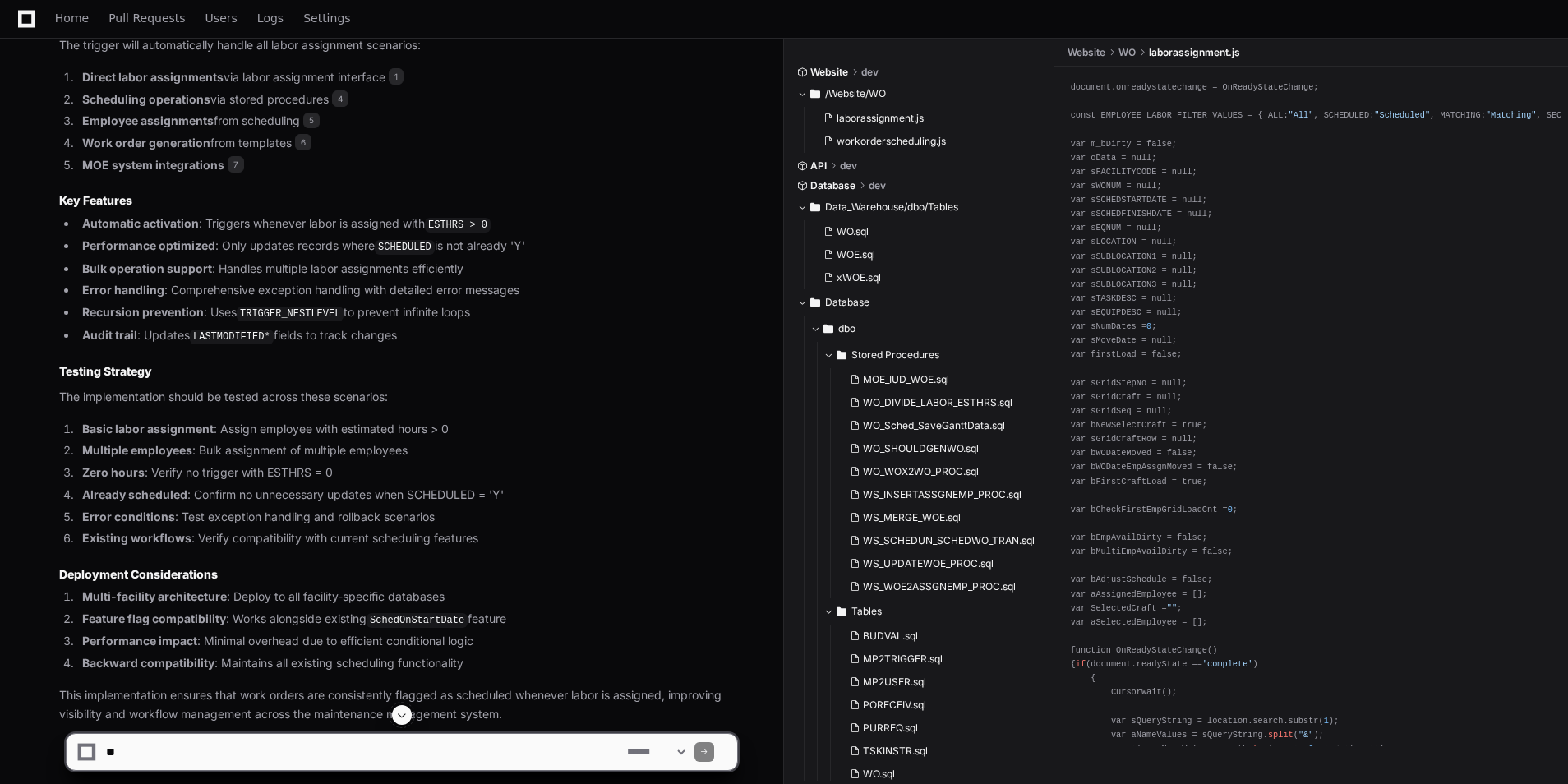
scroll to position [3624, 0]
